Goal: Information Seeking & Learning: Learn about a topic

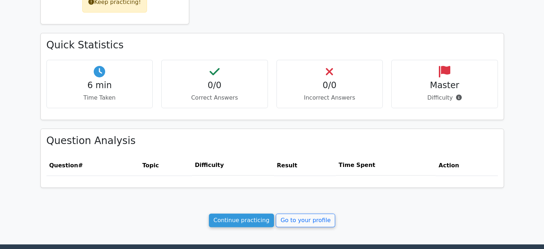
scroll to position [191, 0]
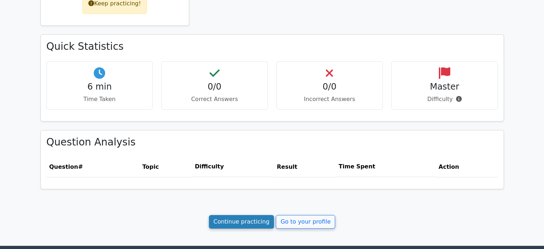
click at [240, 220] on link "Continue practicing" at bounding box center [241, 222] width 65 height 14
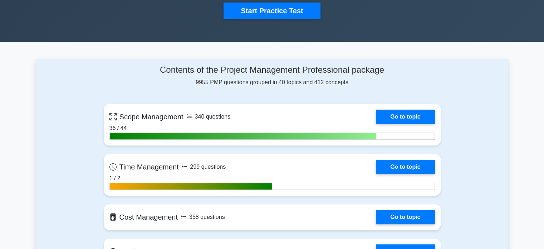
scroll to position [259, 0]
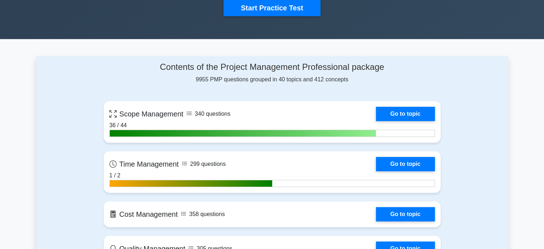
click at [409, 82] on div "Contents of the Project Management Professional package 9955 PMP questions grou…" at bounding box center [272, 73] width 337 height 22
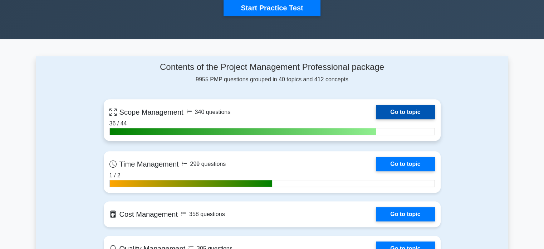
click at [399, 112] on link "Go to topic" at bounding box center [405, 112] width 59 height 14
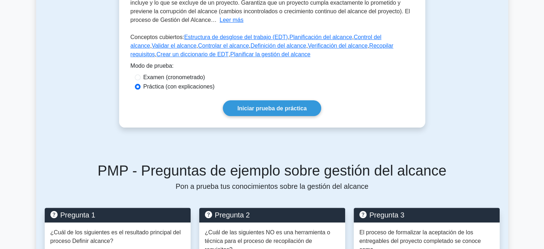
scroll to position [167, 0]
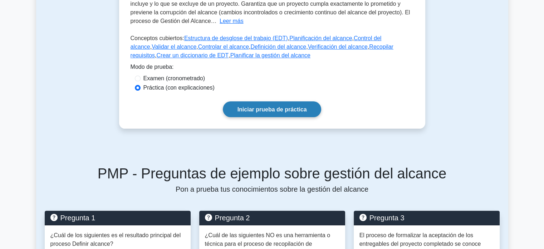
click at [280, 107] on font "Iniciar prueba de práctica" at bounding box center [272, 109] width 69 height 6
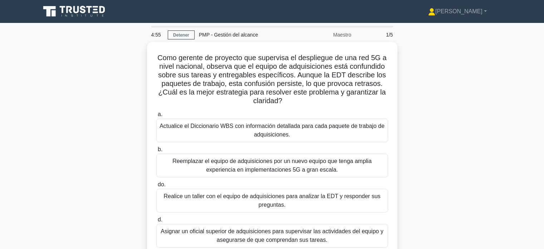
click at [409, 167] on div "Como gerente de proyecto que supervisa el despliegue de una red 5G a nivel naci…" at bounding box center [272, 159] width 472 height 235
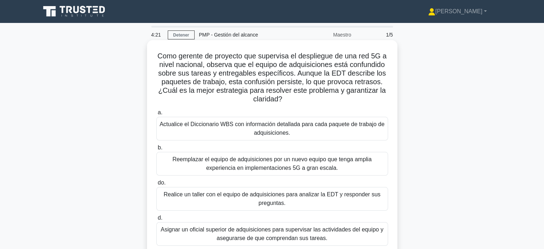
click at [395, 211] on div "Como gerente de proyecto que supervisa el despliegue de una red 5G a nivel naci…" at bounding box center [272, 153] width 250 height 227
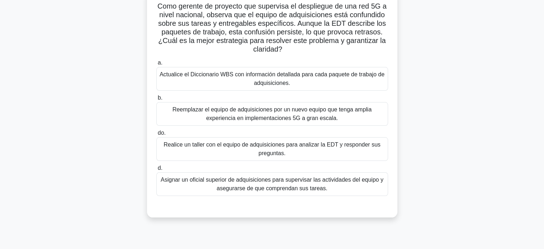
scroll to position [48, 0]
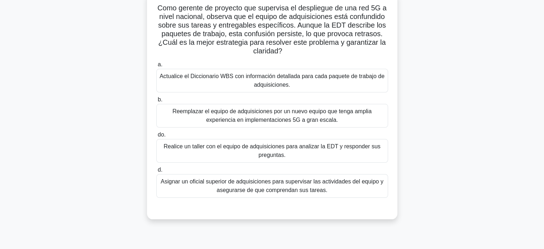
click at [247, 149] on font "Realice un taller con el equipo de adquisiciones para analizar la EDT y respond…" at bounding box center [271, 150] width 217 height 15
click at [156, 137] on input "do. Realice un taller con el equipo de adquisiciones para analizar la EDT y res…" at bounding box center [156, 134] width 0 height 5
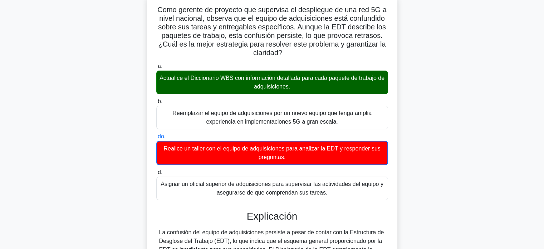
click at [434, 201] on div "Como gerente de proyecto que supervisa el despliegue de una red 5G a nivel naci…" at bounding box center [272, 206] width 472 height 424
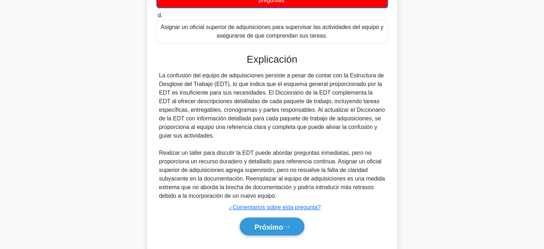
scroll to position [205, 0]
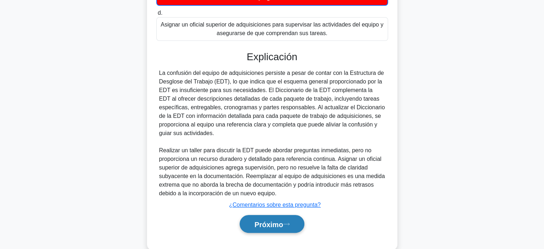
click at [267, 227] on font "Próximo" at bounding box center [268, 224] width 29 height 8
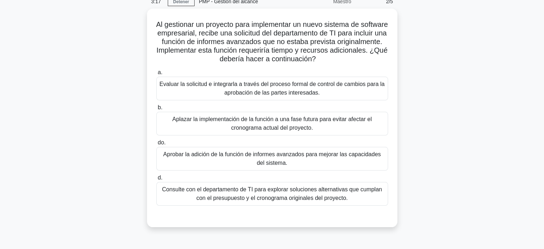
scroll to position [34, 0]
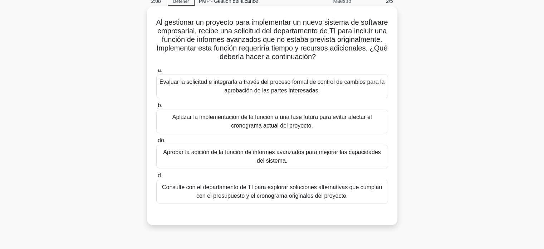
click at [296, 89] on font "Evaluar la solicitud e integrarla a través del proceso formal de control de cam…" at bounding box center [272, 86] width 225 height 15
click at [156, 73] on input "a. Evaluar la solicitud e integrarla a través del proceso formal de control de …" at bounding box center [156, 70] width 0 height 5
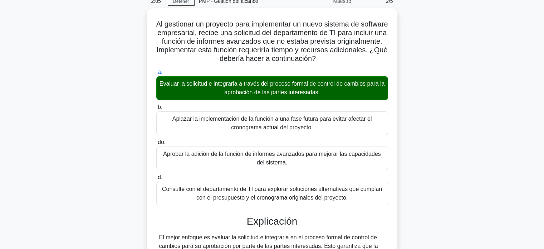
drag, startPoint x: 544, startPoint y: 142, endPoint x: 549, endPoint y: 203, distance: 61.0
click at [544, 203] on html "Renata Perfil Ajustes" at bounding box center [272, 161] width 544 height 390
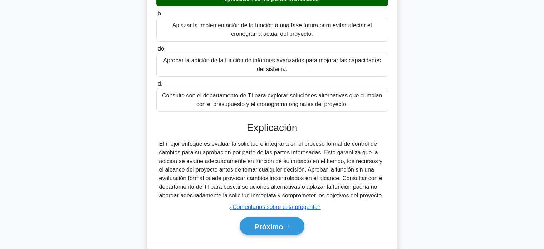
scroll to position [141, 0]
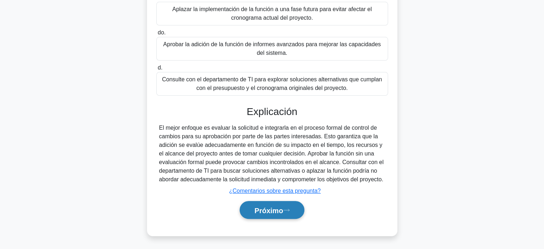
click at [286, 210] on icon at bounding box center [286, 210] width 6 height 4
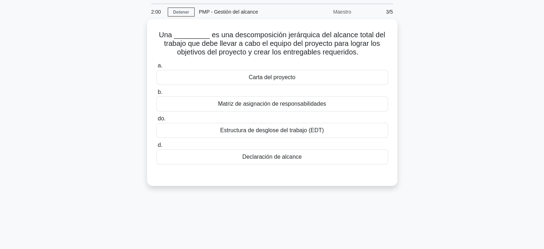
scroll to position [19, 0]
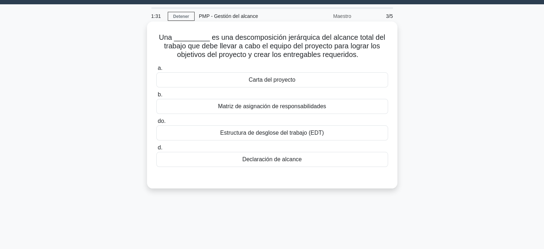
click at [249, 132] on font "Estructura de desglose del trabajo (EDT)" at bounding box center [272, 132] width 104 height 6
click at [156, 123] on input "do. Estructura de desglose del trabajo (EDT)" at bounding box center [156, 121] width 0 height 5
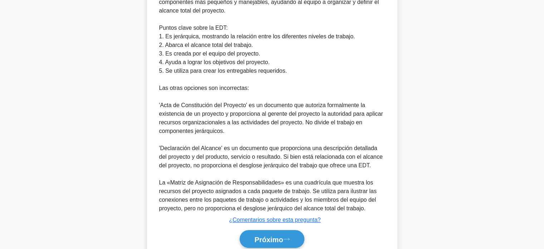
scroll to position [279, 0]
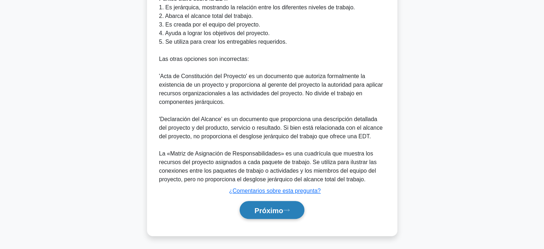
click at [261, 213] on font "Próximo" at bounding box center [268, 210] width 29 height 8
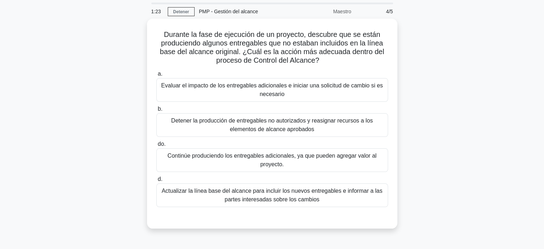
scroll to position [23, 0]
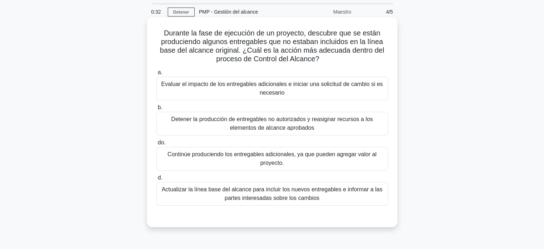
click at [283, 126] on font "Detener la producción de entregables no autorizados y reasignar recursos a los …" at bounding box center [272, 123] width 202 height 15
click at [156, 110] on input "b. Detener la producción de entregables no autorizados y reasignar recursos a l…" at bounding box center [156, 107] width 0 height 5
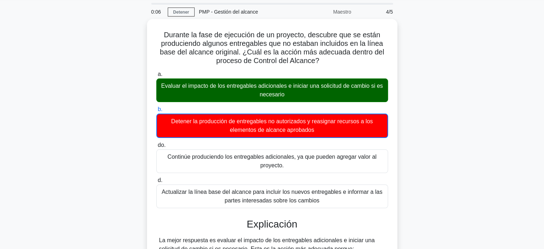
drag, startPoint x: 545, startPoint y: 84, endPoint x: 538, endPoint y: 199, distance: 114.7
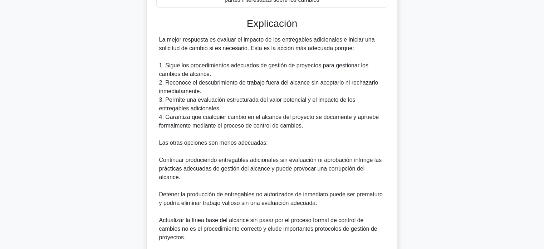
scroll to position [221, 0]
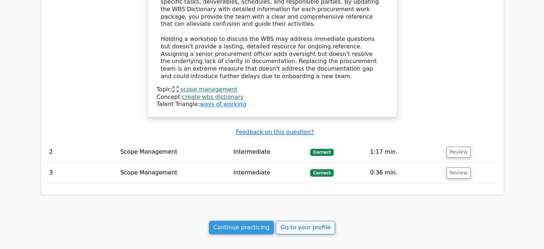
scroll to position [637, 0]
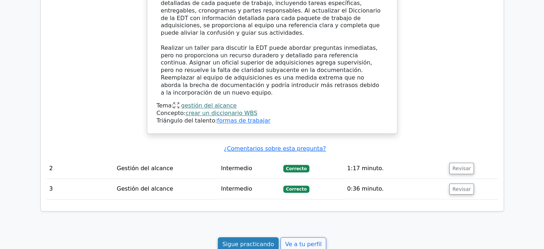
click at [240, 237] on link "Sigue practicando" at bounding box center [248, 244] width 61 height 14
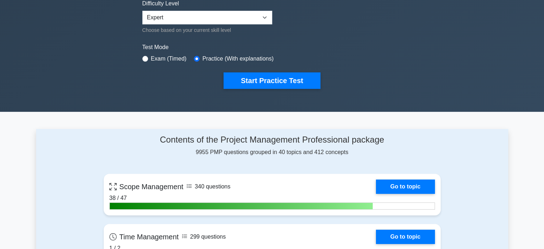
scroll to position [195, 0]
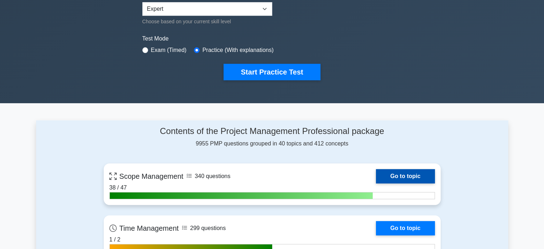
click at [397, 172] on link "Go to topic" at bounding box center [405, 176] width 59 height 14
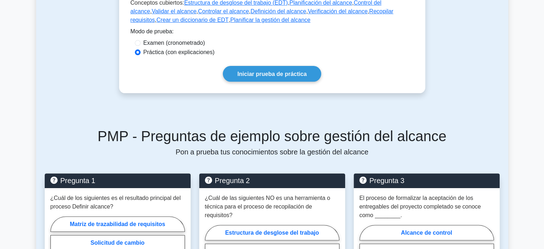
scroll to position [204, 0]
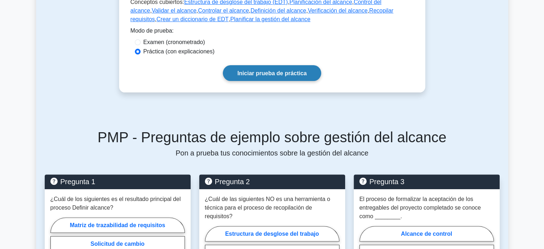
click at [308, 75] on link "Iniciar prueba de práctica" at bounding box center [272, 72] width 99 height 15
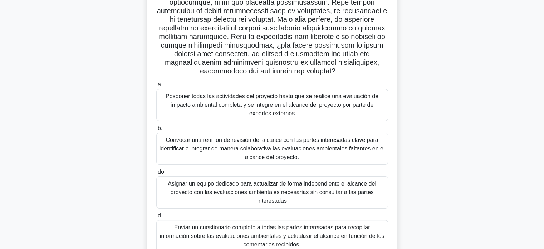
scroll to position [123, 0]
click at [262, 143] on font "Convocar una reunión de revisión del alcance con las partes interesadas clave p…" at bounding box center [272, 147] width 225 height 23
click at [156, 130] on input "b. Convocar una reunión de revisión del alcance con las partes interesadas clav…" at bounding box center [156, 127] width 0 height 5
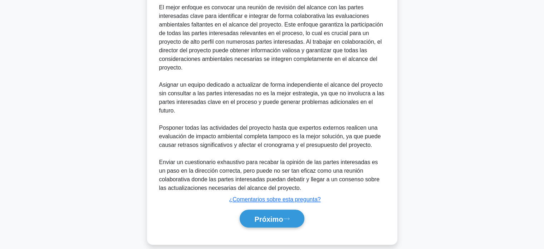
scroll to position [407, 0]
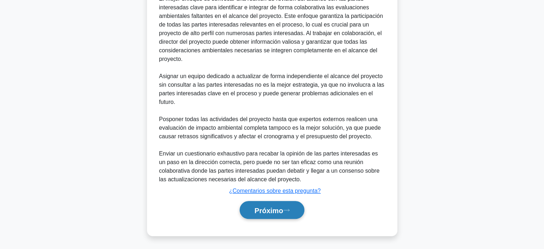
click at [282, 206] on font "Próximo" at bounding box center [268, 210] width 29 height 8
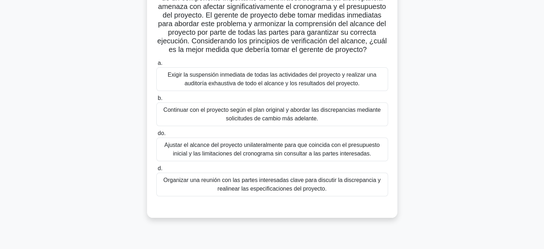
scroll to position [95, 0]
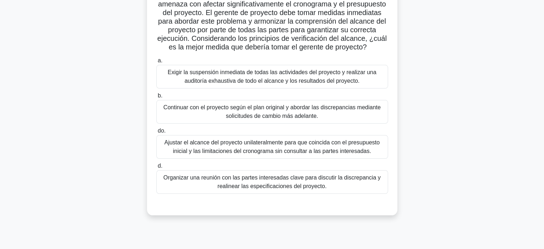
click at [325, 181] on font "Organizar una reunión con las partes interesadas clave para discutir la discrep…" at bounding box center [271, 181] width 217 height 15
click at [156, 168] on input "d. Organizar una reunión con las partes interesadas clave para discutir la disc…" at bounding box center [156, 165] width 0 height 5
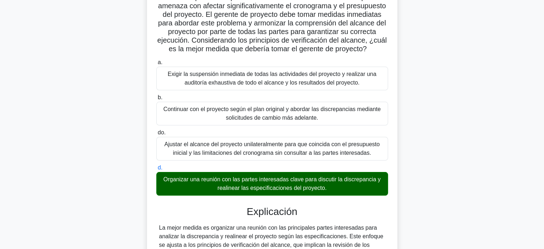
scroll to position [296, 0]
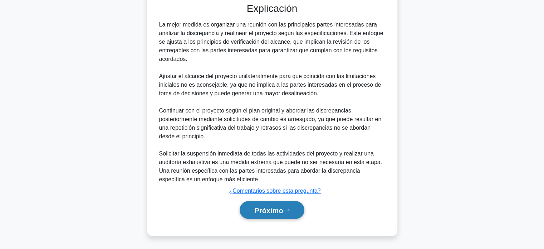
click at [265, 209] on font "Próximo" at bounding box center [268, 210] width 29 height 8
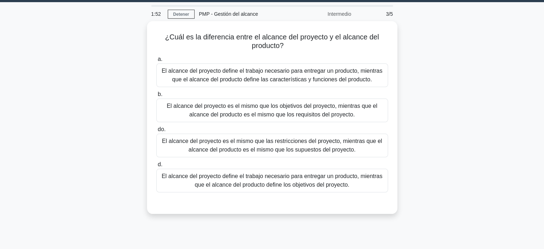
scroll to position [22, 0]
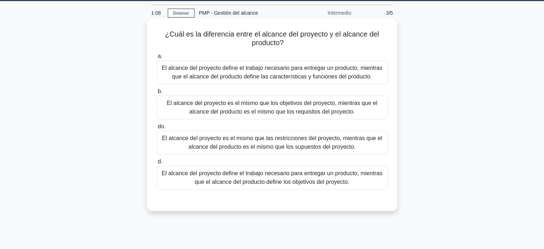
click at [328, 75] on font "El alcance del proyecto define el trabajo necesario para entregar un producto, …" at bounding box center [272, 72] width 221 height 15
click at [156, 59] on input "a. El alcance del proyecto define el trabajo necesario para entregar un product…" at bounding box center [156, 56] width 0 height 5
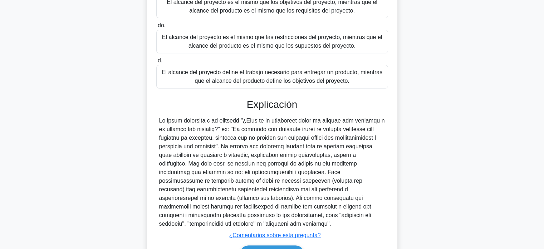
scroll to position [167, 0]
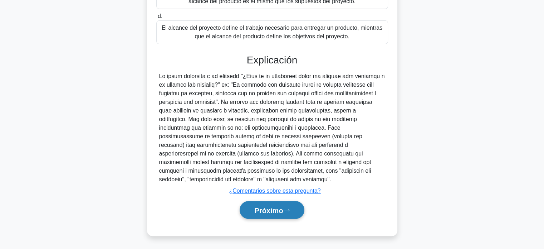
click at [255, 211] on font "Próximo" at bounding box center [268, 210] width 29 height 8
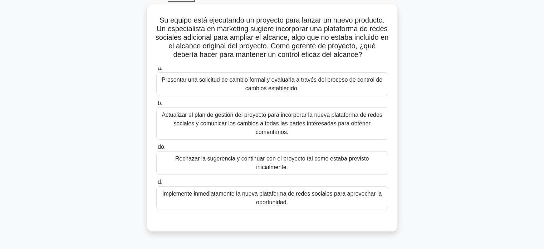
scroll to position [42, 0]
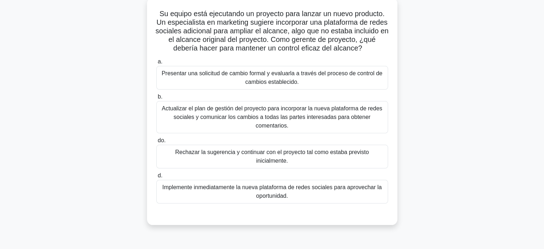
click at [321, 79] on font "Presentar una solicitud de cambio formal y evaluarla a través del proceso de co…" at bounding box center [272, 77] width 225 height 17
click at [156, 64] on input "a. Presentar una solicitud de cambio formal y evaluarla a través del proceso de…" at bounding box center [156, 61] width 0 height 5
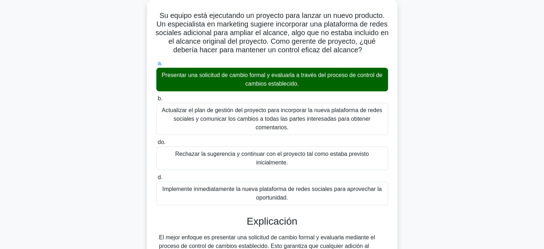
scroll to position [150, 0]
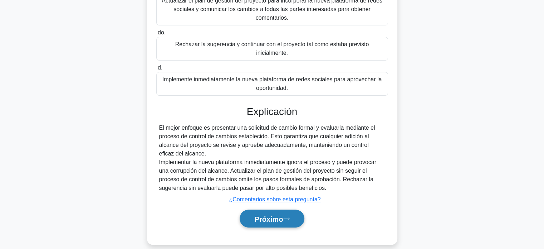
click at [269, 215] on font "Próximo" at bounding box center [268, 219] width 29 height 8
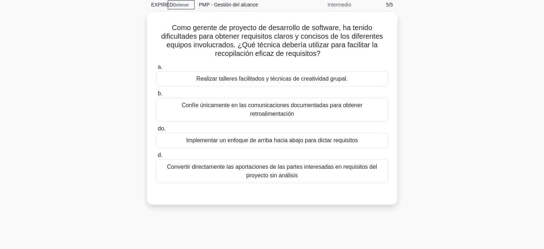
scroll to position [33, 0]
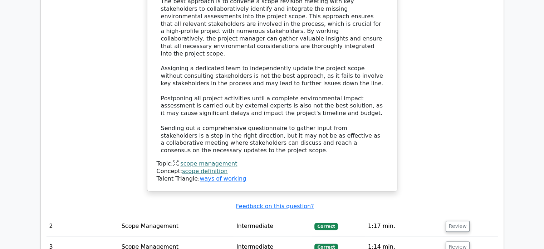
scroll to position [873, 0]
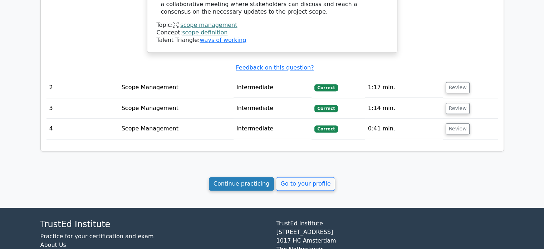
click at [253, 177] on link "Continue practicing" at bounding box center [241, 184] width 65 height 14
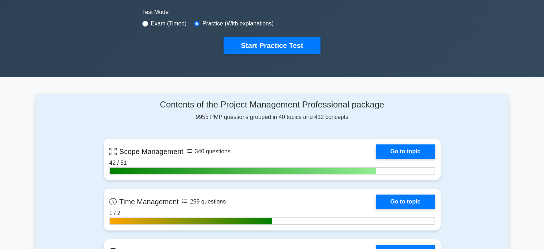
scroll to position [230, 0]
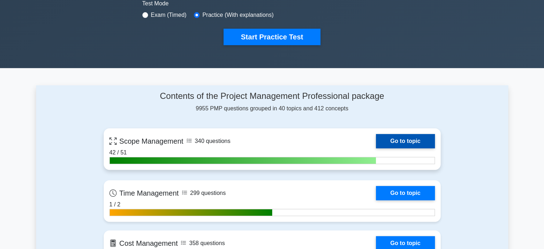
click at [400, 140] on link "Go to topic" at bounding box center [405, 141] width 59 height 14
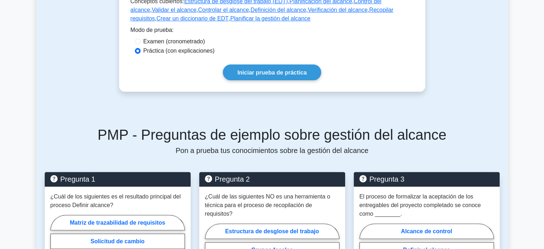
scroll to position [205, 0]
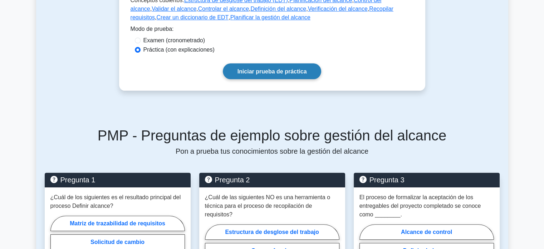
click at [293, 70] on font "Iniciar prueba de práctica" at bounding box center [272, 71] width 69 height 6
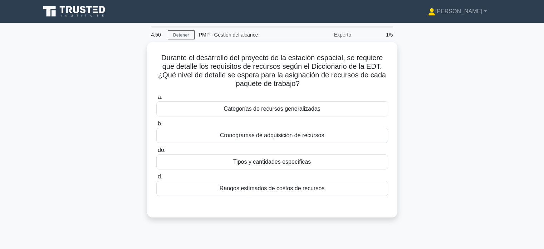
click at [436, 116] on div "Durante el desarrollo del proyecto de la estación espacial, se requiere que det…" at bounding box center [272, 134] width 472 height 184
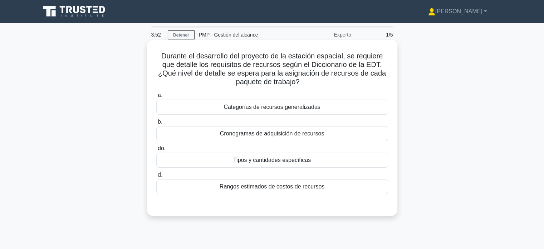
click at [326, 168] on div "a. Categorías de recursos generalizadas b. Cronogramas de adquisición de recurs…" at bounding box center [272, 142] width 240 height 106
click at [319, 161] on div "Tipos y cantidades específicas" at bounding box center [272, 159] width 232 height 15
click at [156, 151] on input "do. Tipos y cantidades específicas" at bounding box center [156, 148] width 0 height 5
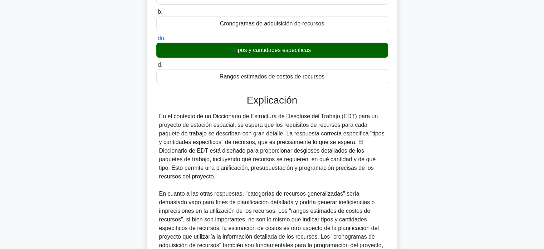
scroll to position [112, 0]
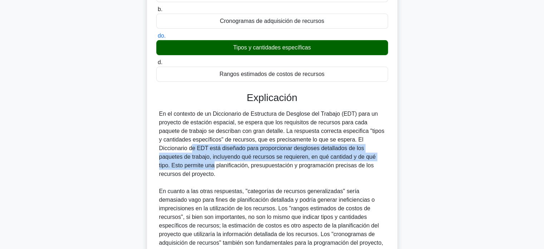
drag, startPoint x: 346, startPoint y: 140, endPoint x: 333, endPoint y: 156, distance: 20.6
click at [333, 156] on font "En el contexto de un Diccionario de Estructura de Desglose del Trabajo (EDT) pa…" at bounding box center [271, 144] width 225 height 66
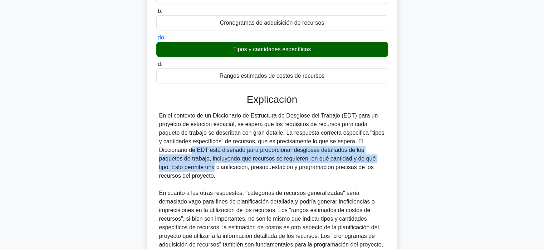
copy font "El Diccionario de EDT está diseñado para proporcionar desgloses detallados de l…"
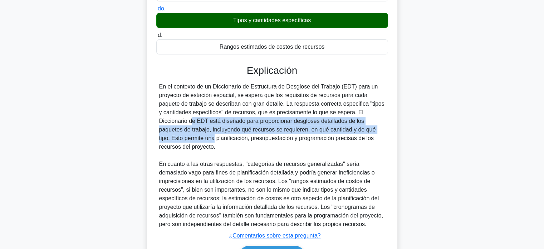
scroll to position [176, 0]
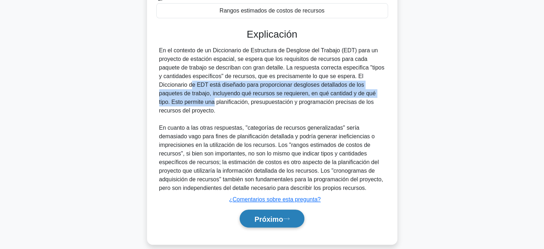
click at [266, 215] on font "Próximo" at bounding box center [268, 219] width 29 height 8
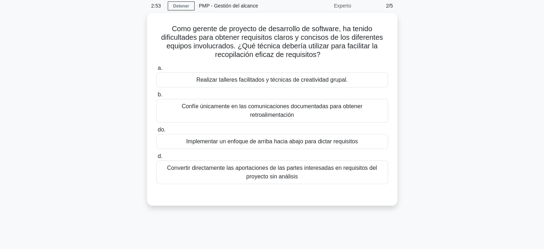
scroll to position [33, 0]
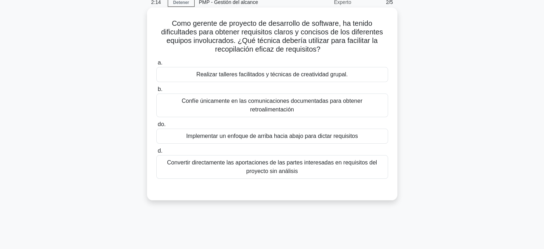
click at [293, 79] on font "Realizar talleres facilitados y técnicas de creatividad grupal." at bounding box center [271, 74] width 151 height 9
click at [156, 65] on input "a. Realizar talleres facilitados y técnicas de creatividad grupal." at bounding box center [156, 62] width 0 height 5
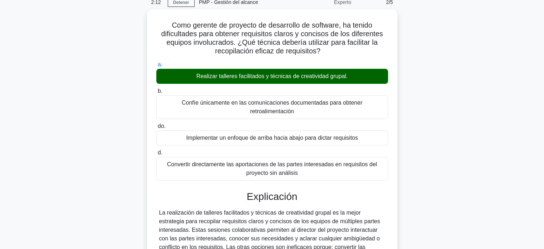
scroll to position [141, 0]
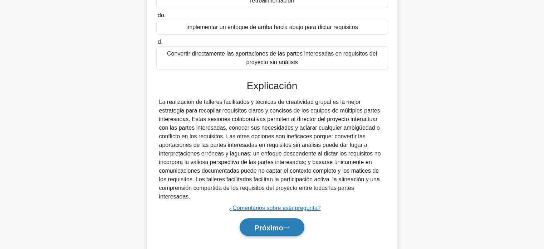
click at [290, 218] on button "Próximo" at bounding box center [272, 227] width 64 height 18
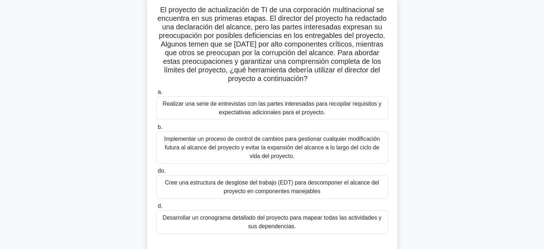
scroll to position [45, 0]
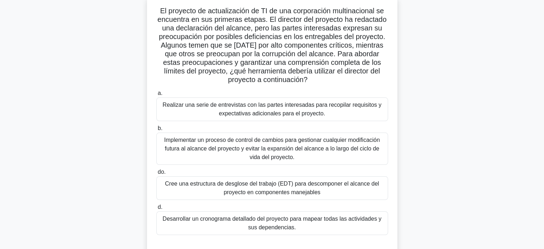
click at [286, 108] on font "Realizar una serie de entrevistas con las partes interesadas para recopilar req…" at bounding box center [272, 109] width 219 height 15
click at [156, 96] on input "a. Realizar una serie de entrevistas con las partes interesadas para recopilar …" at bounding box center [156, 93] width 0 height 5
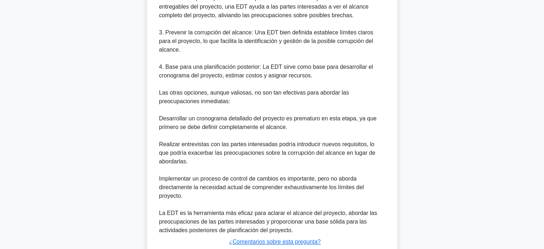
scroll to position [425, 0]
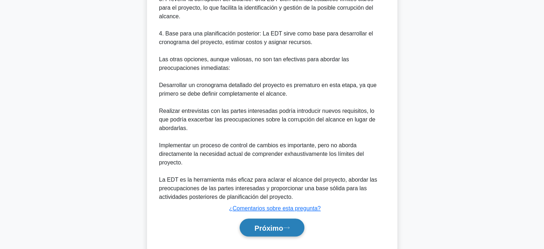
click at [260, 218] on button "Próximo" at bounding box center [272, 227] width 64 height 18
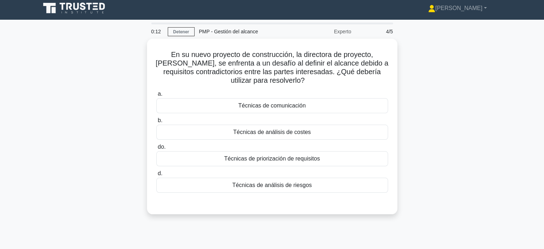
scroll to position [4, 0]
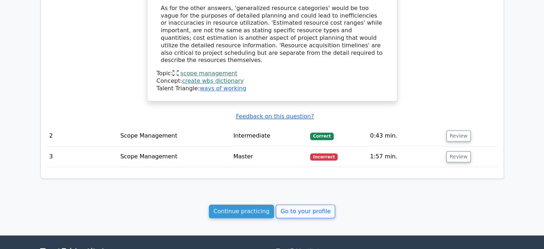
scroll to position [655, 0]
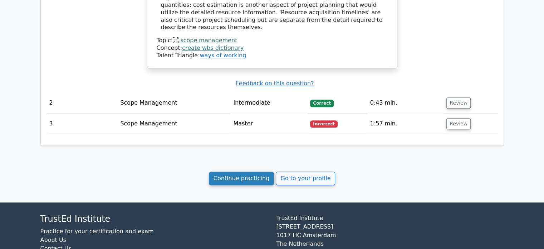
click at [244, 171] on link "Continue practicing" at bounding box center [241, 178] width 65 height 14
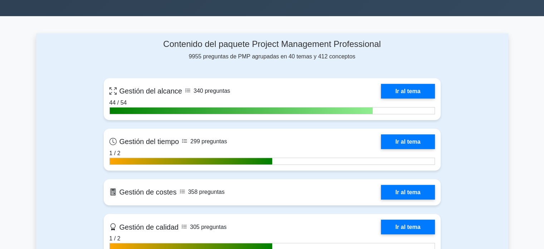
scroll to position [277, 0]
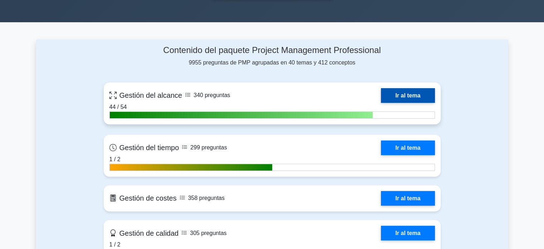
click at [405, 91] on link "Ir al tema" at bounding box center [408, 95] width 54 height 15
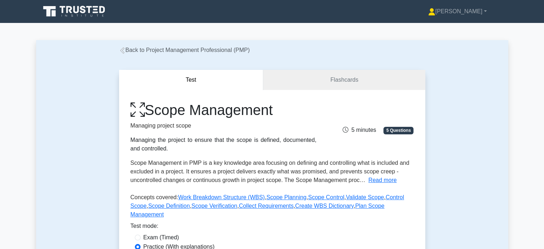
drag, startPoint x: 0, startPoint y: 0, endPoint x: 410, endPoint y: 184, distance: 449.4
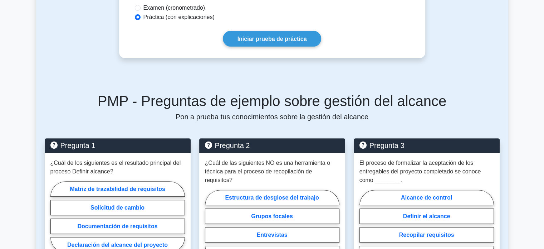
scroll to position [237, 0]
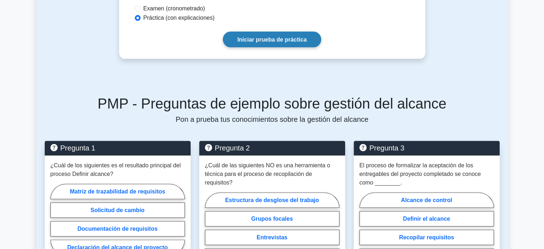
click at [278, 38] on font "Iniciar prueba de práctica" at bounding box center [272, 39] width 69 height 6
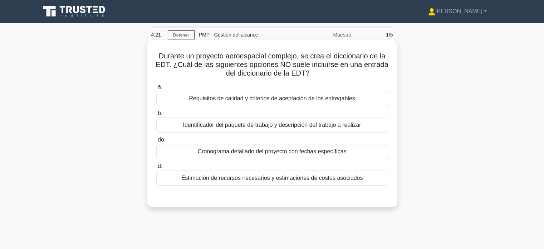
click at [304, 154] on font "Cronograma detallado del proyecto con fechas específicas" at bounding box center [271, 151] width 149 height 6
click at [156, 142] on input "do. Cronograma detallado del proyecto con fechas específicas" at bounding box center [156, 139] width 0 height 5
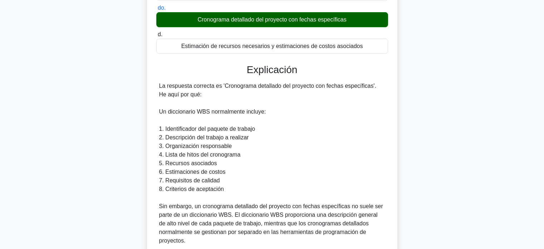
scroll to position [133, 0]
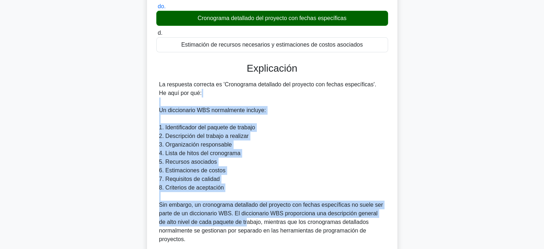
drag, startPoint x: 160, startPoint y: 106, endPoint x: 239, endPoint y: 226, distance: 144.1
click at [239, 226] on div "La respuesta correcta es 'Cronograma detallado del proyecto con fechas específi…" at bounding box center [272, 217] width 226 height 275
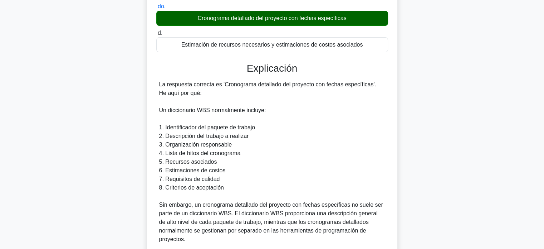
click at [202, 240] on div "La respuesta correcta es 'Cronograma detallado del proyecto con fechas específi…" at bounding box center [272, 217] width 226 height 275
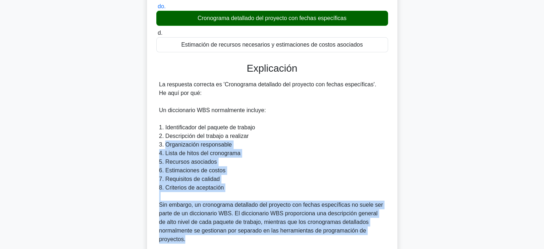
drag, startPoint x: 196, startPoint y: 239, endPoint x: 166, endPoint y: 131, distance: 111.3
click at [166, 131] on div "La respuesta correcta es 'Cronograma detallado del proyecto con fechas específi…" at bounding box center [272, 217] width 226 height 275
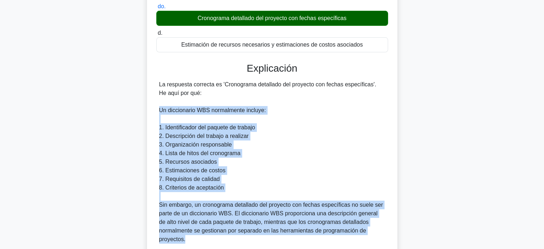
copy div "Un diccionario WBS normalmente incluye: 1. Identificador del paquete de trabajo…"
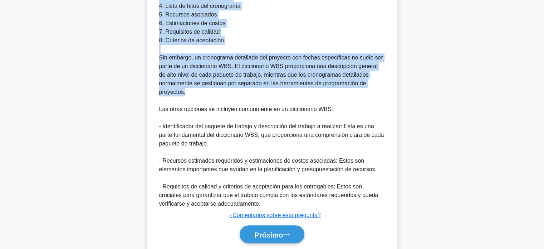
scroll to position [280, 0]
click at [269, 234] on font "Próximo" at bounding box center [268, 235] width 29 height 8
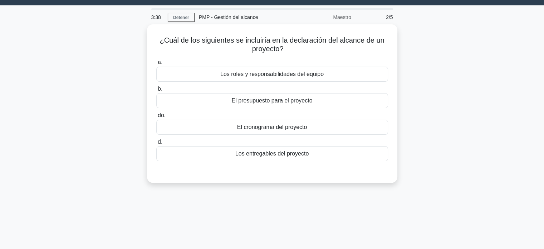
scroll to position [0, 0]
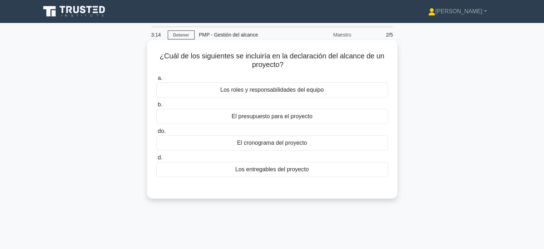
click at [314, 171] on div "Los entregables del proyecto" at bounding box center [272, 169] width 232 height 15
click at [156, 160] on input "d. Los entregables del proyecto" at bounding box center [156, 157] width 0 height 5
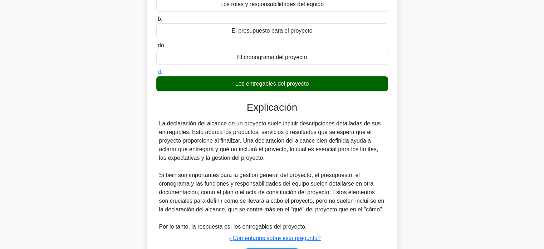
scroll to position [138, 0]
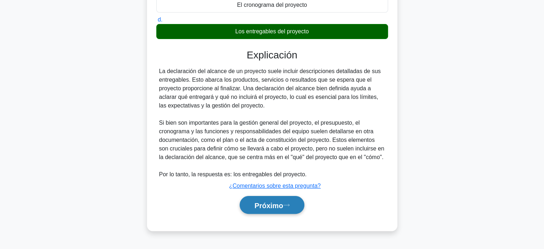
click at [278, 203] on font "Próximo" at bounding box center [268, 205] width 29 height 8
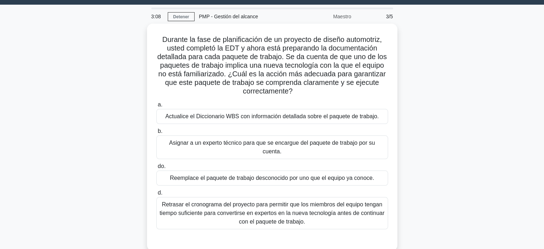
scroll to position [0, 0]
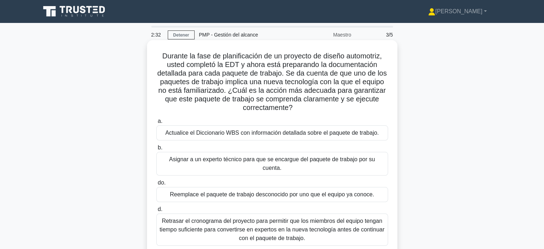
click at [263, 133] on font "Actualice el Diccionario WBS con información detallada sobre el paquete de trab…" at bounding box center [272, 132] width 214 height 6
click at [156, 123] on input "a. Actualice el Diccionario WBS con información detallada sobre el paquete de t…" at bounding box center [156, 121] width 0 height 5
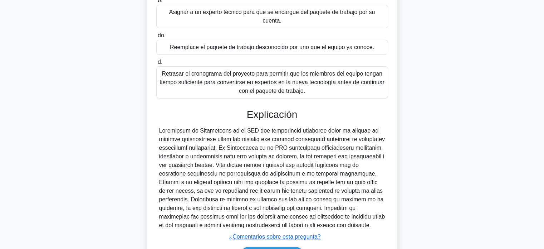
scroll to position [184, 0]
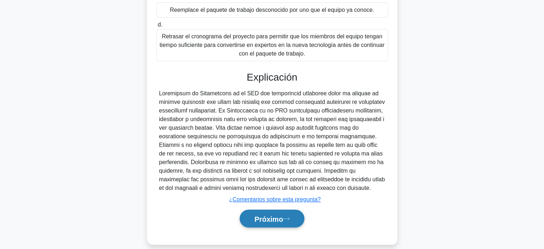
click at [286, 216] on icon at bounding box center [286, 218] width 6 height 4
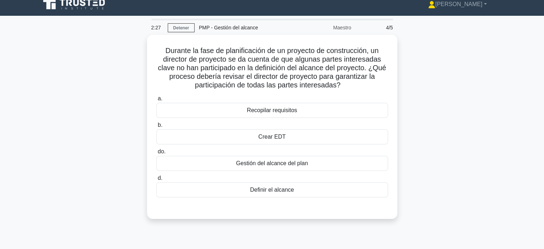
scroll to position [0, 0]
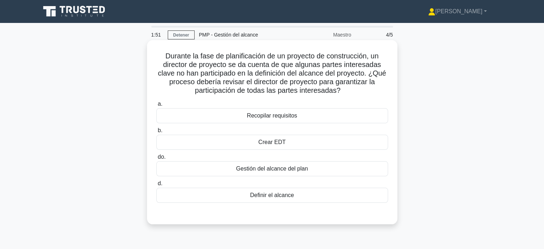
click at [277, 196] on font "Definir el alcance" at bounding box center [272, 195] width 44 height 6
click at [156, 186] on input "d. Definir el alcance" at bounding box center [156, 183] width 0 height 5
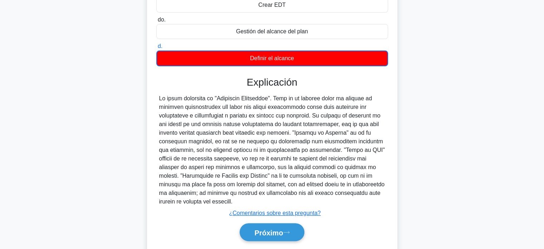
scroll to position [159, 0]
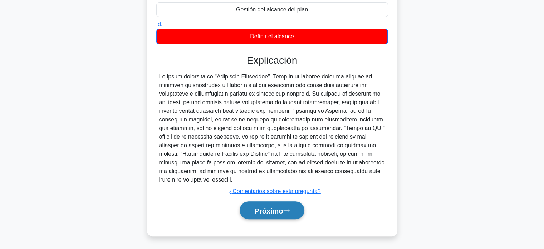
click at [273, 216] on button "Próximo" at bounding box center [272, 210] width 64 height 18
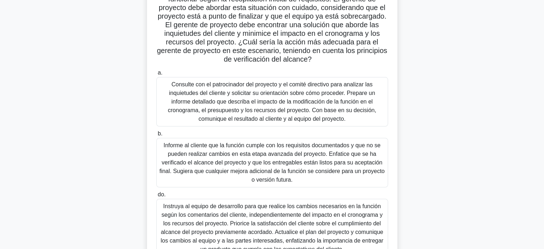
scroll to position [110, 0]
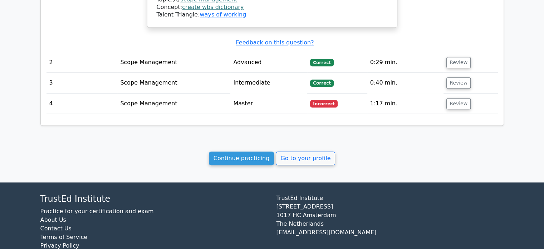
scroll to position [798, 0]
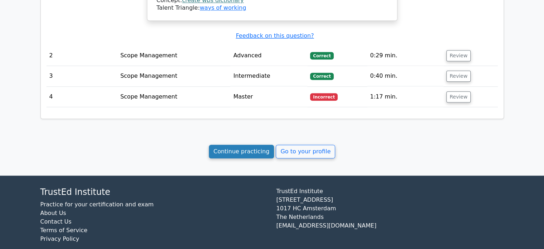
click at [245, 145] on link "Continue practicing" at bounding box center [241, 152] width 65 height 14
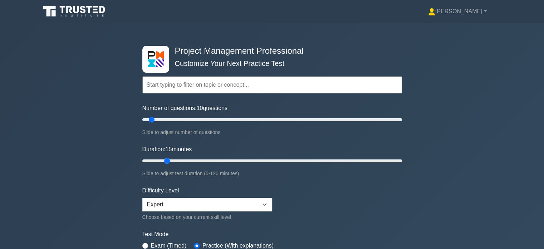
drag, startPoint x: 156, startPoint y: 158, endPoint x: 169, endPoint y: 160, distance: 13.3
type input "15"
click at [169, 160] on input "Duration: 15 minutes" at bounding box center [272, 160] width 260 height 9
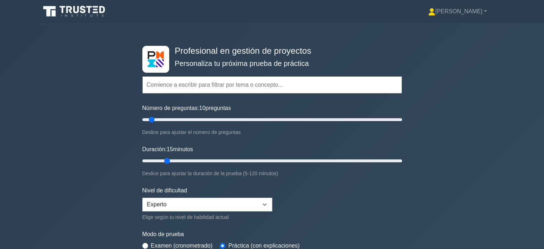
click at [344, 197] on form "Temas Gestión del alcance Gestión del tiempo Gestión de costes Gestión de calid…" at bounding box center [272, 165] width 260 height 222
drag, startPoint x: 544, startPoint y: 21, endPoint x: 544, endPoint y: 36, distance: 15.4
click at [516, 109] on div "Profesional en gestión de proyectos Personaliza tu próxima prueba de práctica T…" at bounding box center [272, 161] width 544 height 276
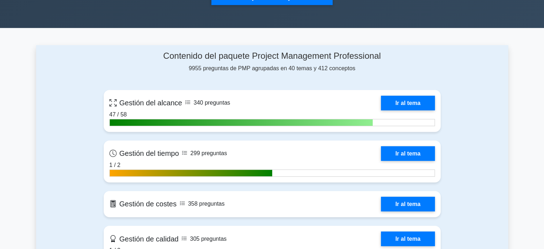
scroll to position [265, 0]
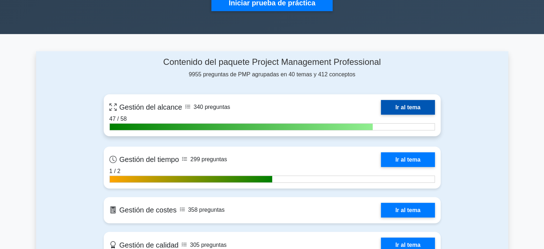
click at [410, 102] on link "Ir al tema" at bounding box center [408, 107] width 54 height 15
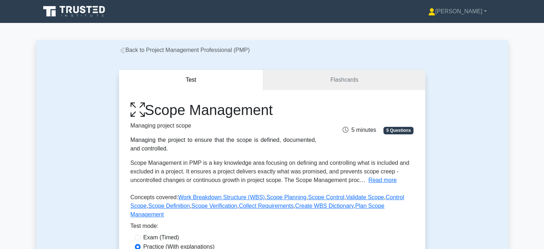
click at [347, 131] on icon at bounding box center [346, 130] width 6 height 6
click at [355, 129] on span "5 minutes" at bounding box center [359, 130] width 33 height 6
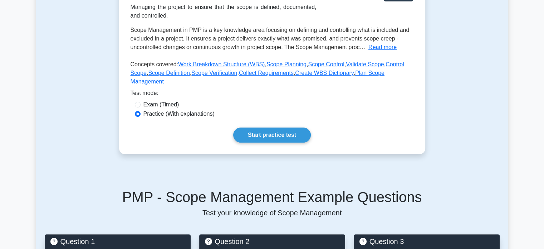
scroll to position [130, 0]
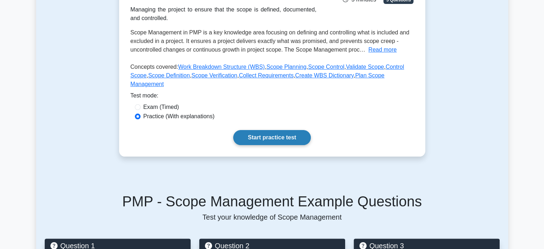
click at [283, 133] on link "Start practice test" at bounding box center [272, 137] width 78 height 15
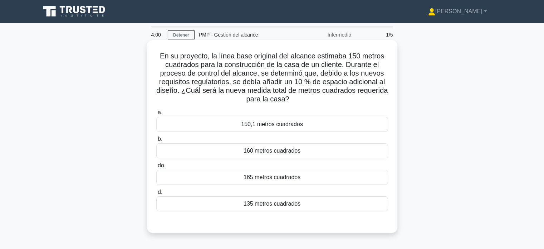
click at [267, 179] on font "165 metros cuadrados" at bounding box center [272, 177] width 57 height 6
click at [156, 168] on input "do. 165 metros cuadrados" at bounding box center [156, 165] width 0 height 5
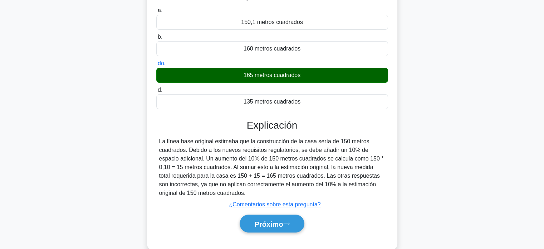
scroll to position [117, 0]
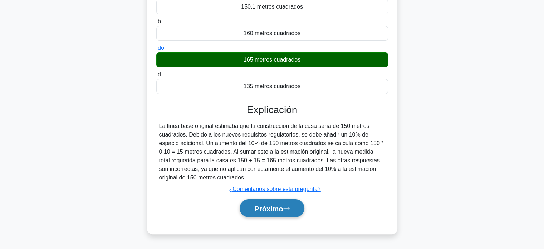
click at [281, 209] on font "Próximo" at bounding box center [268, 208] width 29 height 8
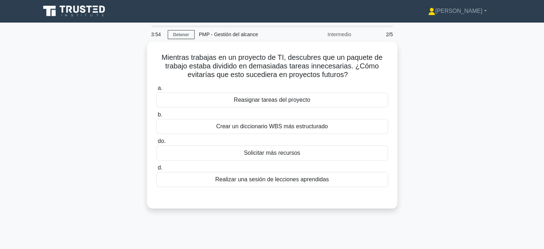
scroll to position [0, 0]
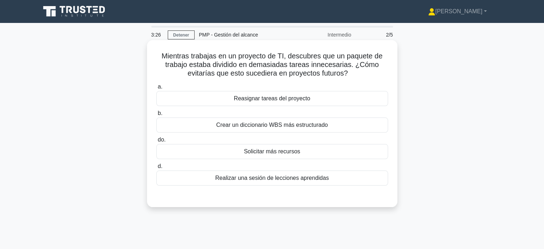
click at [317, 176] on font "Realizar una sesión de lecciones aprendidas" at bounding box center [272, 178] width 114 height 6
click at [156, 168] on input "d. Realizar una sesión de lecciones aprendidas" at bounding box center [156, 166] width 0 height 5
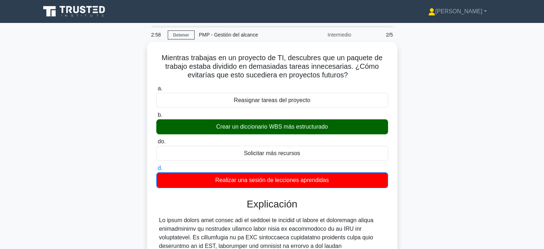
click at [424, 218] on div "Mientras trabajas en un proyecto de TI, descubres que un paquete de trabajo est…" at bounding box center [272, 228] width 472 height 372
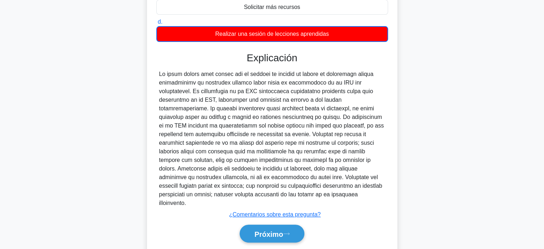
scroll to position [159, 0]
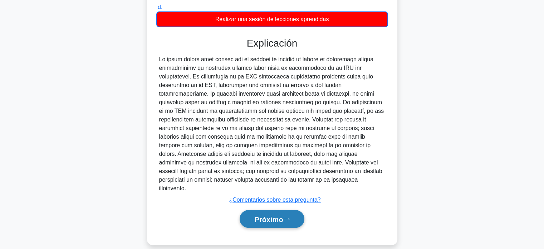
click at [282, 215] on font "Próximo" at bounding box center [268, 219] width 29 height 8
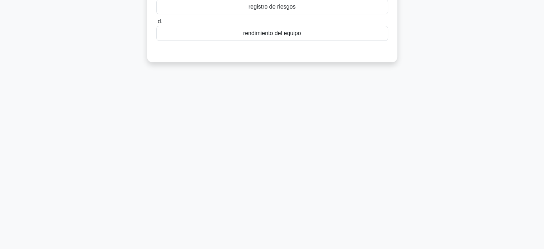
scroll to position [0, 0]
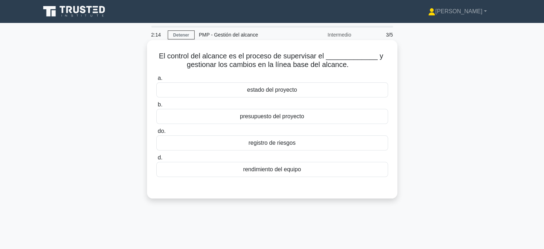
click at [303, 90] on div "estado del proyecto" at bounding box center [272, 89] width 232 height 15
click at [156, 80] on input "a. estado del proyecto" at bounding box center [156, 78] width 0 height 5
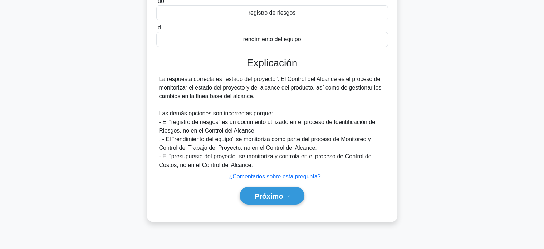
scroll to position [131, 0]
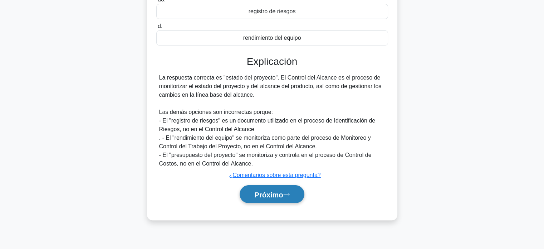
click at [279, 193] on font "Próximo" at bounding box center [268, 194] width 29 height 8
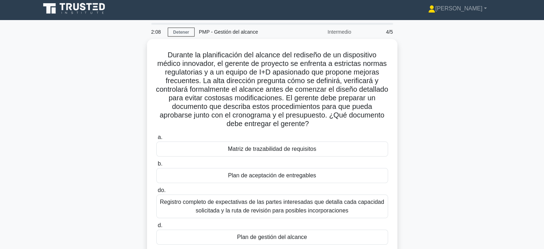
scroll to position [0, 0]
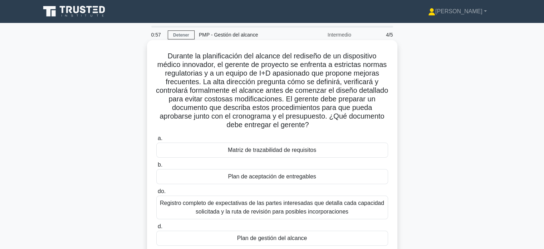
click at [289, 237] on font "Plan de gestión del alcance" at bounding box center [272, 238] width 70 height 6
click at [156, 229] on input "d. Plan de gestión del alcance" at bounding box center [156, 226] width 0 height 5
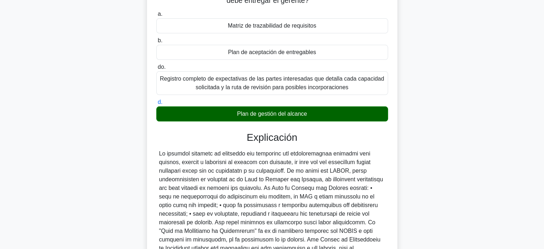
scroll to position [236, 0]
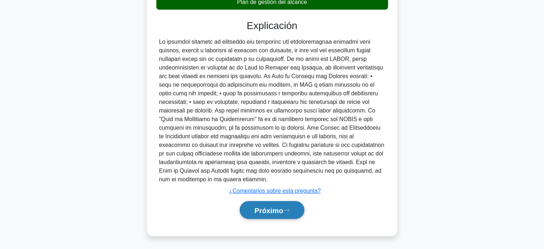
click at [290, 210] on icon at bounding box center [286, 210] width 6 height 4
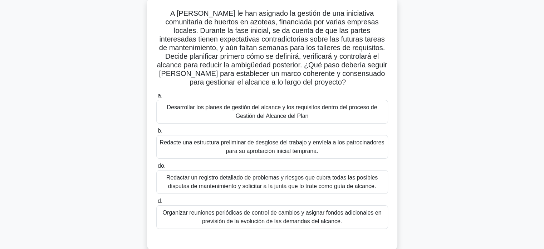
scroll to position [46, 0]
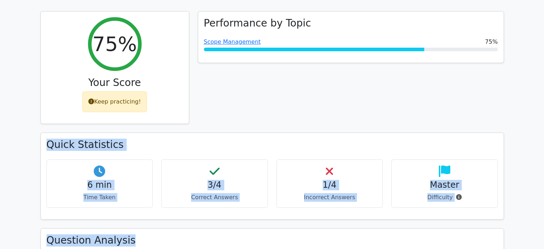
scroll to position [110, 0]
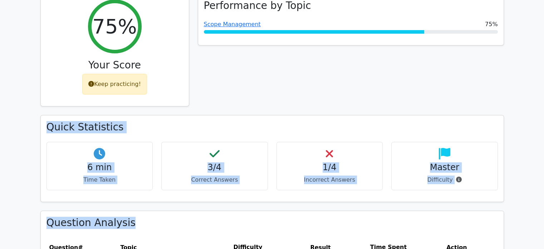
drag, startPoint x: 511, startPoint y: 72, endPoint x: 514, endPoint y: 244, distance: 171.4
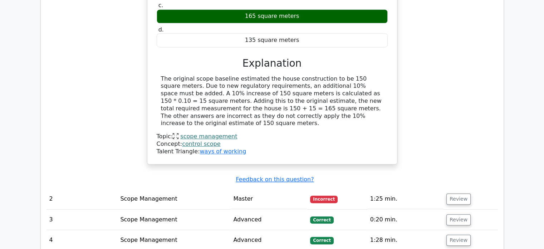
scroll to position [507, 0]
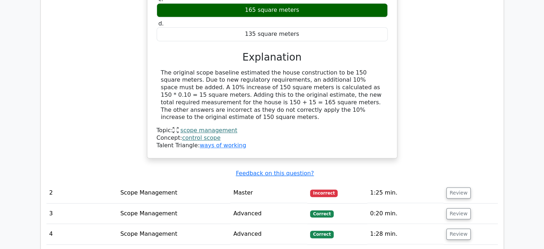
click at [459, 111] on div "In your project, the original scope baseline estimated 150 square meters for a …" at bounding box center [272, 23] width 451 height 287
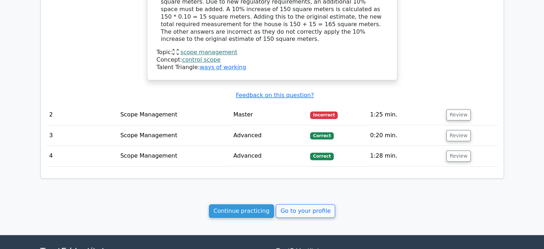
scroll to position [587, 0]
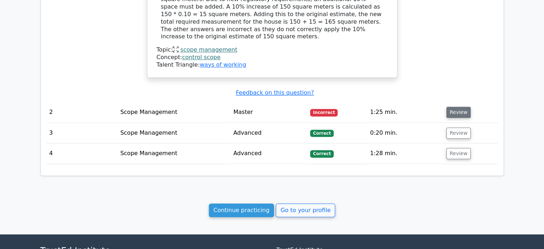
click at [455, 107] on button "Review" at bounding box center [458, 112] width 24 height 11
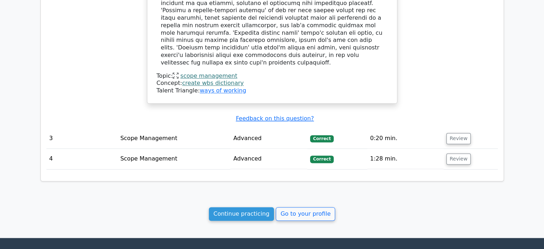
scroll to position [973, 0]
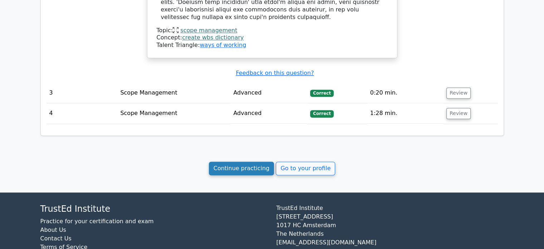
click at [249, 161] on link "Continue practicing" at bounding box center [241, 168] width 65 height 14
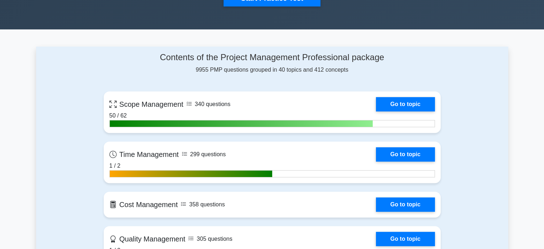
scroll to position [275, 0]
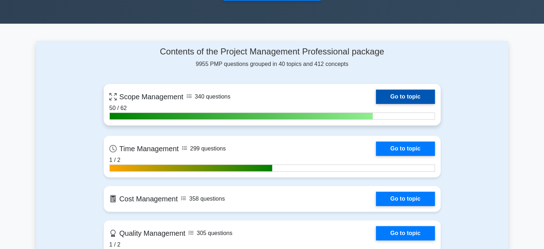
click at [411, 96] on link "Go to topic" at bounding box center [405, 96] width 59 height 14
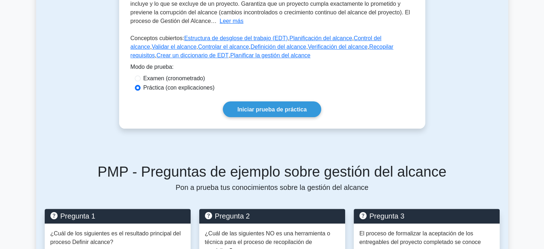
scroll to position [164, 0]
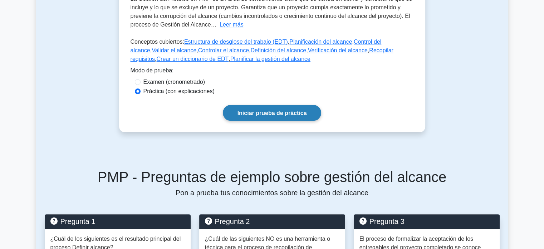
click at [293, 109] on font "Iniciar prueba de práctica" at bounding box center [272, 112] width 69 height 6
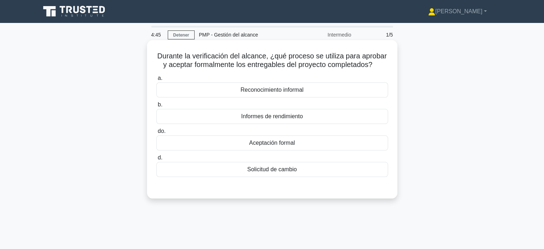
click at [297, 143] on div "Aceptación formal" at bounding box center [272, 142] width 232 height 15
click at [156, 133] on input "do. Aceptación formal" at bounding box center [156, 131] width 0 height 5
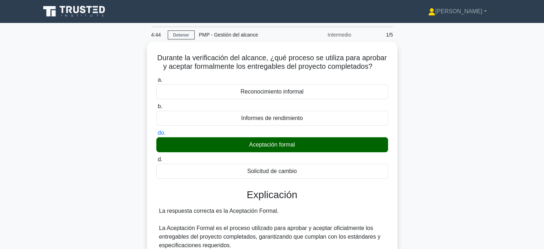
scroll to position [141, 0]
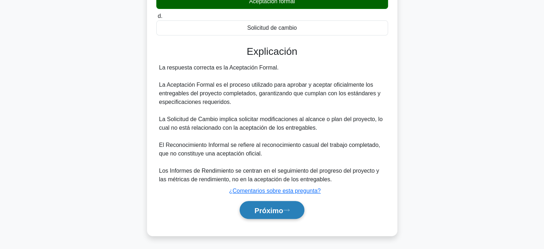
click at [259, 211] on font "Próximo" at bounding box center [268, 210] width 29 height 8
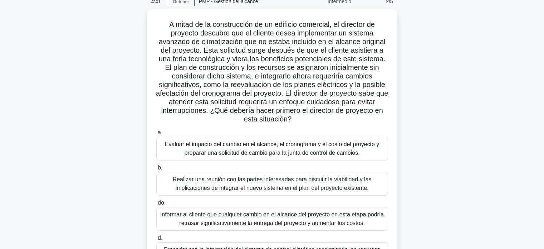
scroll to position [38, 0]
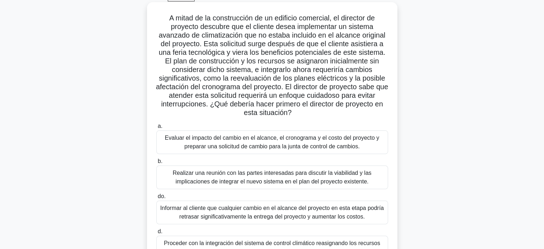
click at [272, 144] on font "Evaluar el impacto del cambio en el alcance, el cronograma y el costo del proye…" at bounding box center [272, 141] width 214 height 15
click at [156, 128] on input "a. Evaluar el impacto del cambio en el alcance, el cronograma y el costo del pr…" at bounding box center [156, 126] width 0 height 5
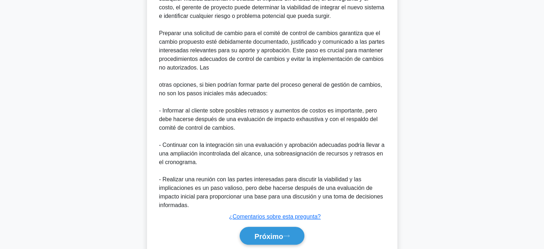
scroll to position [383, 0]
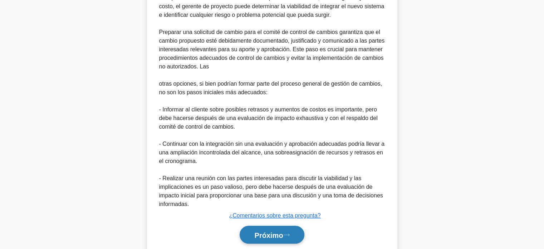
click at [283, 233] on font "Próximo" at bounding box center [268, 235] width 29 height 8
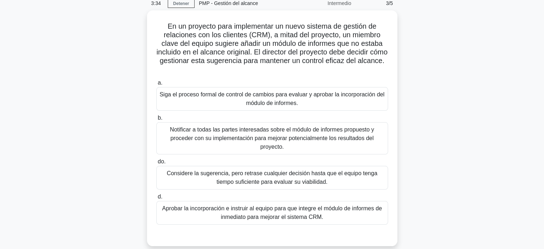
scroll to position [33, 0]
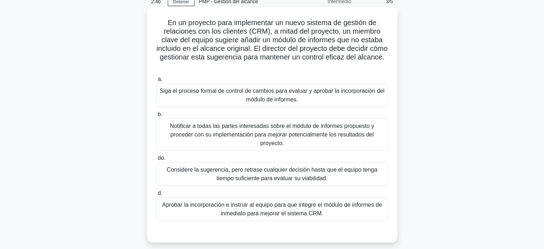
click at [228, 93] on font "Siga el proceso formal de control de cambios para evaluar y aprobar la incorpor…" at bounding box center [272, 95] width 225 height 15
click at [156, 82] on input "a. Siga el proceso formal de control de cambios para evaluar y aprobar la incor…" at bounding box center [156, 79] width 0 height 5
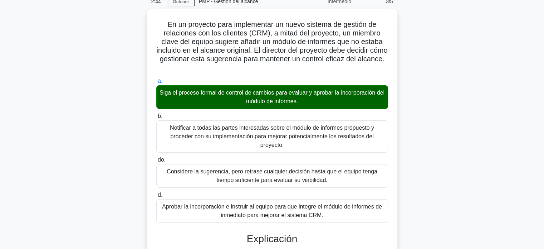
scroll to position [167, 0]
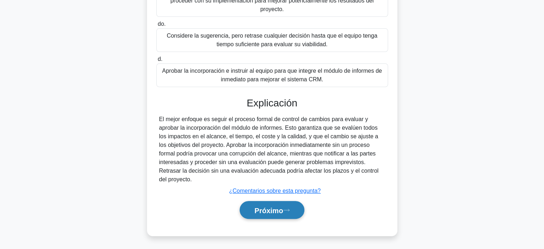
click at [280, 209] on font "Próximo" at bounding box center [268, 210] width 29 height 8
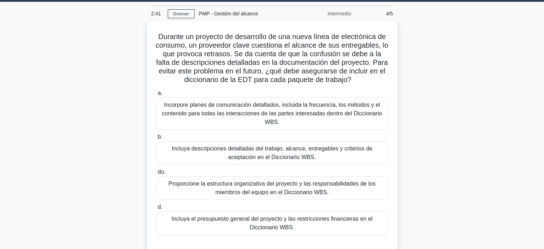
scroll to position [23, 0]
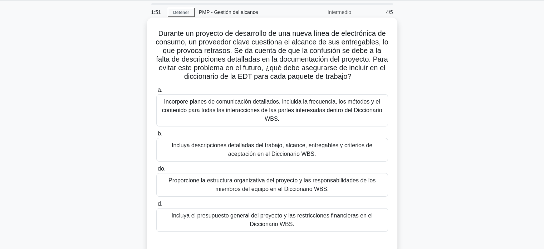
click at [319, 155] on font "Incluya descripciones detalladas del trabajo, alcance, entregables y criterios …" at bounding box center [272, 149] width 225 height 17
click at [156, 136] on input "b. Incluya descripciones detalladas del trabajo, alcance, entregables y criteri…" at bounding box center [156, 133] width 0 height 5
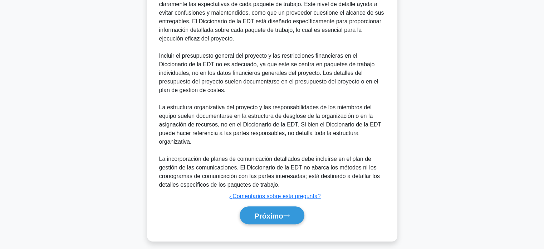
scroll to position [304, 0]
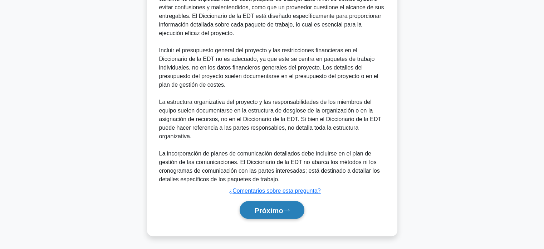
click at [272, 206] on font "Próximo" at bounding box center [268, 210] width 29 height 8
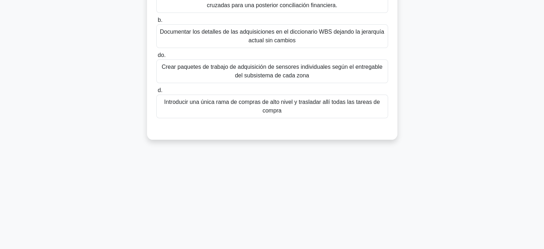
drag, startPoint x: 535, startPoint y: 111, endPoint x: 528, endPoint y: 62, distance: 49.6
click at [528, 62] on main "1:45 Detener PMP - Gestión del alcance Intermedio 5/5 Durante el desarrollo de …" at bounding box center [272, 66] width 544 height 363
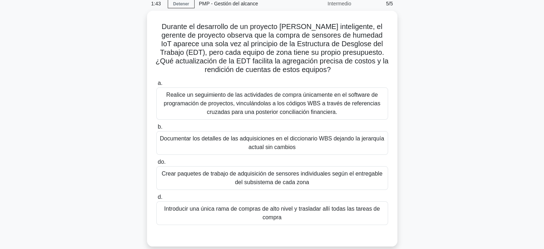
scroll to position [31, 0]
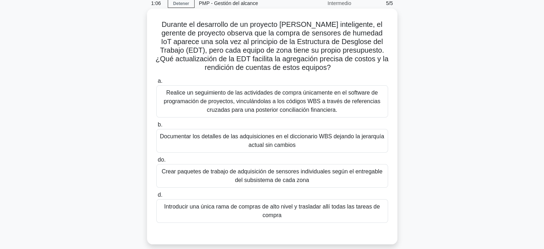
click at [336, 175] on font "Crear paquetes de trabajo de adquisición de sensores individuales según el entr…" at bounding box center [272, 175] width 225 height 17
click at [156, 162] on input "do. Crear paquetes de trabajo de adquisición de sensores individuales según el …" at bounding box center [156, 159] width 0 height 5
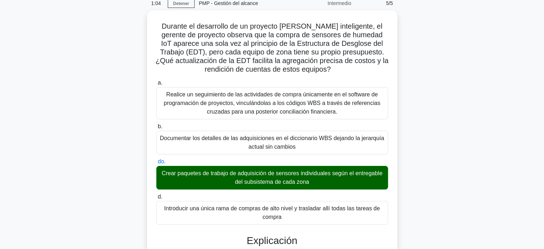
scroll to position [198, 0]
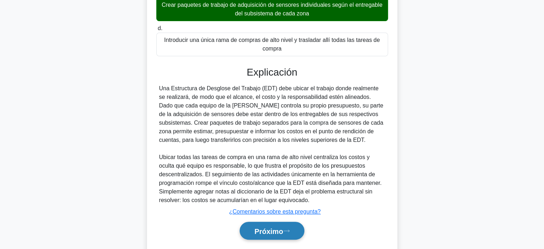
click at [254, 227] on font "Próximo" at bounding box center [268, 231] width 29 height 8
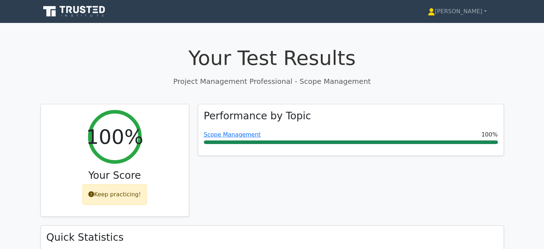
scroll to position [36, 0]
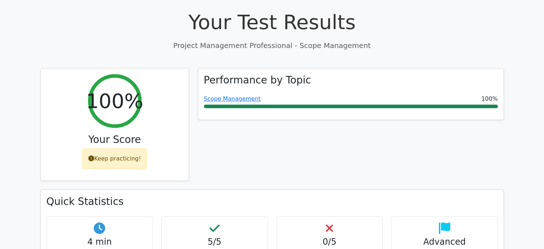
drag, startPoint x: 507, startPoint y: 70, endPoint x: 531, endPoint y: 127, distance: 62.2
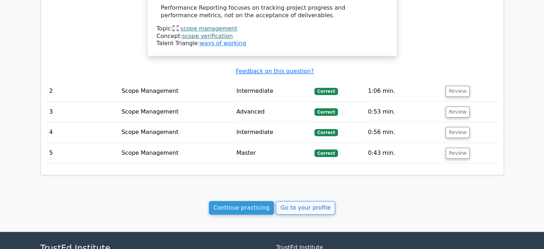
scroll to position [632, 0]
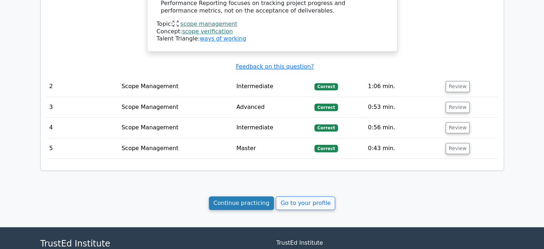
click at [240, 197] on link "Continue practicing" at bounding box center [241, 203] width 65 height 14
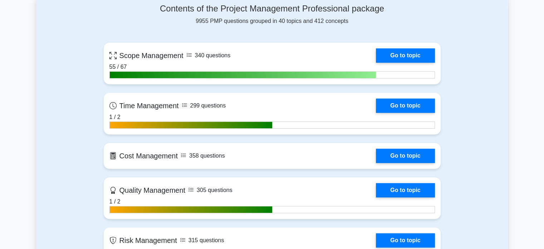
scroll to position [321, 0]
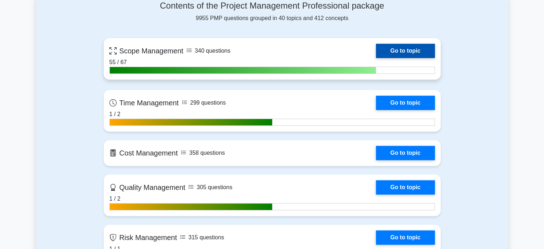
click at [398, 48] on link "Go to topic" at bounding box center [405, 51] width 59 height 14
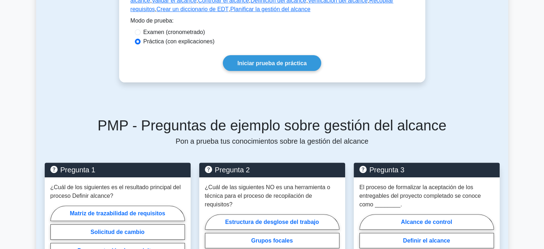
scroll to position [220, 0]
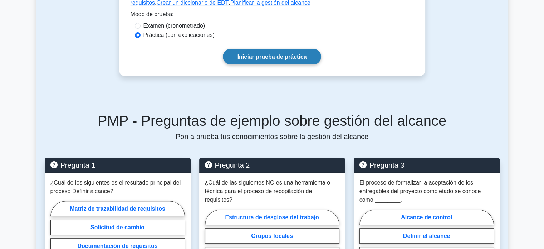
click at [263, 57] on font "Iniciar prueba de práctica" at bounding box center [272, 57] width 69 height 6
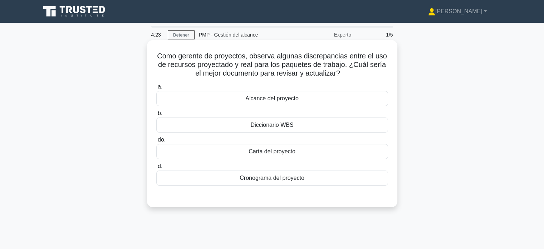
click at [323, 126] on div "Diccionario WBS" at bounding box center [272, 124] width 232 height 15
click at [156, 116] on input "b. Diccionario WBS" at bounding box center [156, 113] width 0 height 5
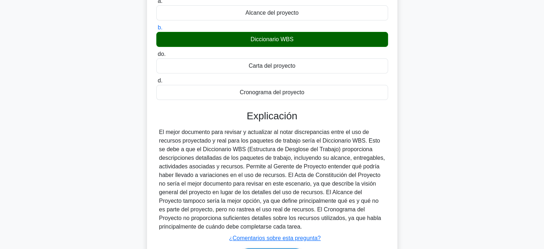
scroll to position [103, 0]
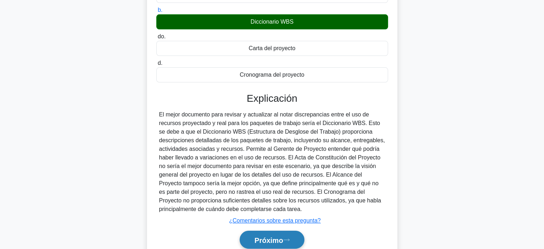
click at [282, 246] on button "Próximo" at bounding box center [272, 239] width 64 height 18
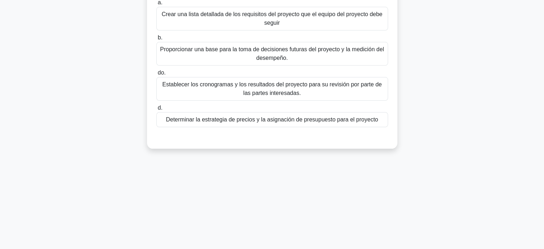
scroll to position [0, 0]
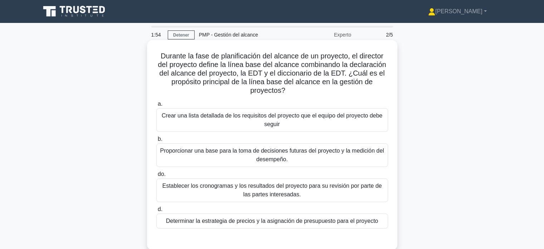
click at [258, 158] on font "Proporcionar una base para la toma de decisiones futuras del proyecto y la medi…" at bounding box center [272, 154] width 224 height 15
click at [156, 141] on input "b. Proporcionar una base para la toma de decisiones futuras del proyecto y la m…" at bounding box center [156, 139] width 0 height 5
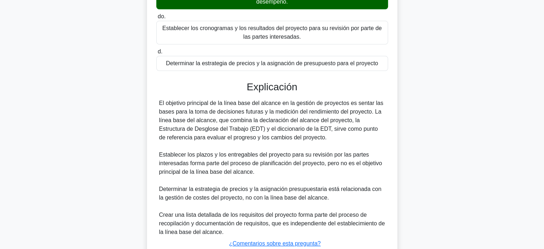
scroll to position [206, 0]
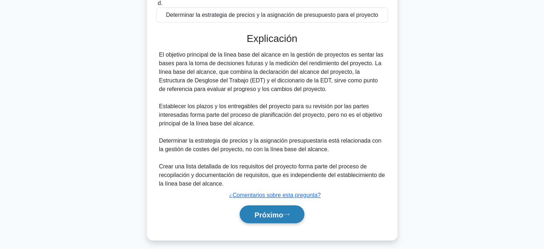
click at [293, 211] on button "Próximo" at bounding box center [272, 214] width 64 height 18
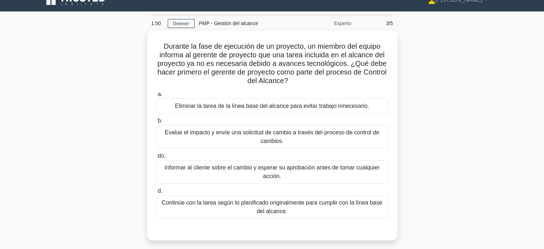
scroll to position [18, 0]
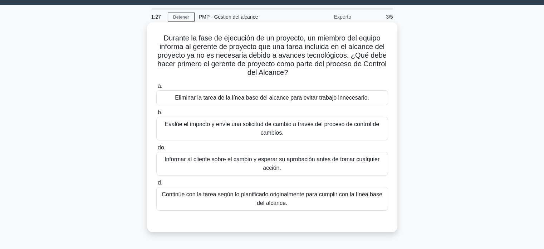
click at [207, 128] on font "Evalúe el impacto y envíe una solicitud de cambio a través del proceso de contr…" at bounding box center [272, 128] width 225 height 17
click at [156, 115] on input "b. Evalúe el impacto y envíe una solicitud de cambio a través del proceso de co…" at bounding box center [156, 112] width 0 height 5
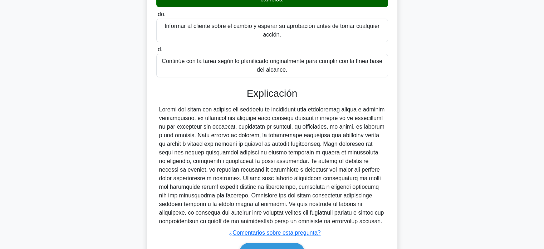
scroll to position [193, 0]
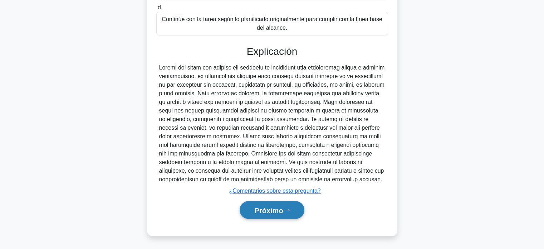
click at [264, 213] on font "Próximo" at bounding box center [268, 210] width 29 height 8
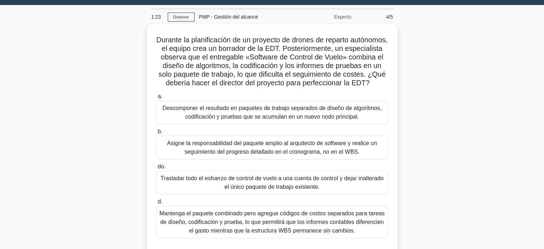
scroll to position [0, 0]
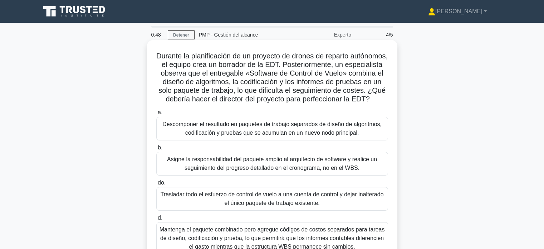
click at [235, 136] on font "Descomponer el resultado en paquetes de trabajo separados de diseño de algoritm…" at bounding box center [271, 128] width 219 height 15
click at [156, 115] on input "a. Descomponer el resultado en paquetes de trabajo separados de diseño de algor…" at bounding box center [156, 112] width 0 height 5
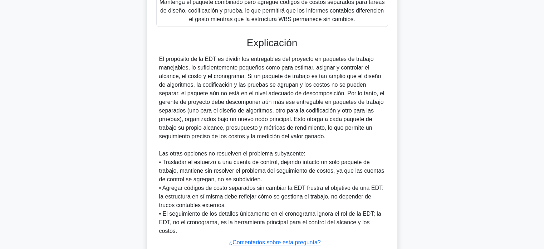
scroll to position [287, 0]
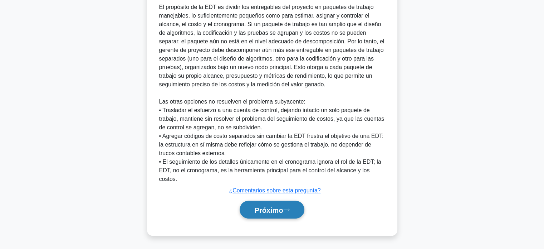
click at [275, 209] on font "Próximo" at bounding box center [268, 210] width 29 height 8
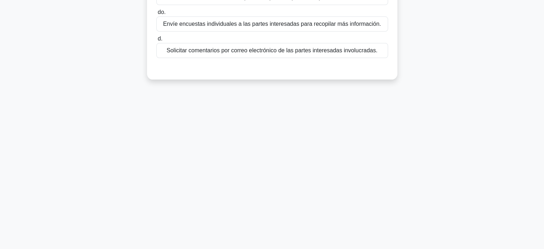
scroll to position [0, 0]
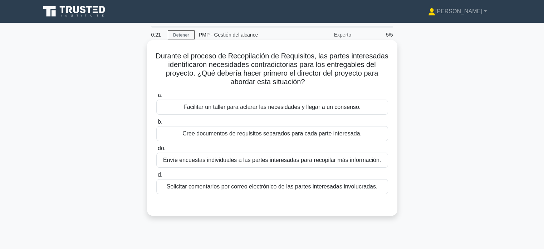
click at [296, 107] on font "Facilitar un taller para aclarar las necesidades y llegar a un consenso." at bounding box center [272, 107] width 177 height 6
click at [156, 98] on input "a. Facilitar un taller para aclarar las necesidades y llegar a un consenso." at bounding box center [156, 95] width 0 height 5
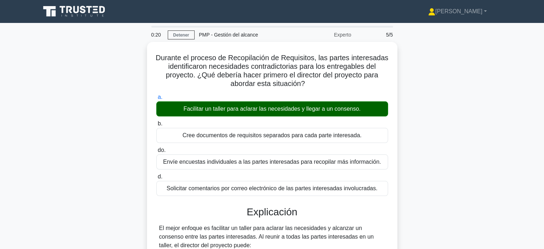
scroll to position [176, 0]
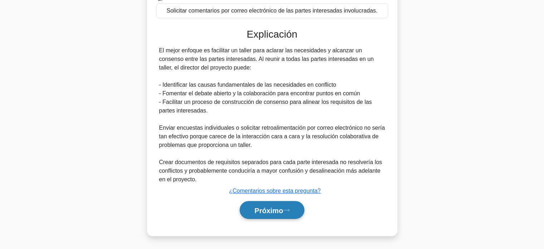
click at [277, 211] on font "Próximo" at bounding box center [268, 210] width 29 height 8
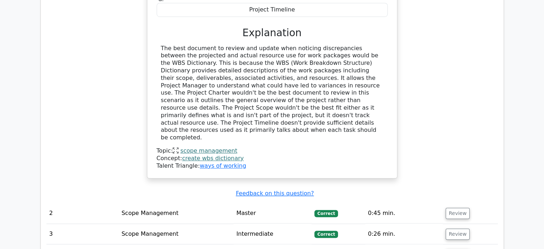
scroll to position [649, 0]
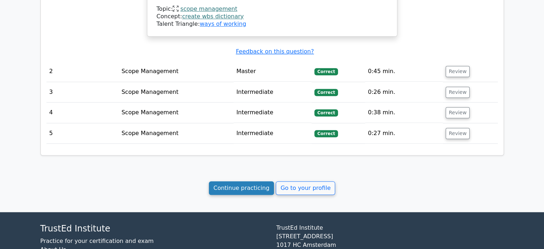
click at [252, 181] on link "Continue practicing" at bounding box center [241, 188] width 65 height 14
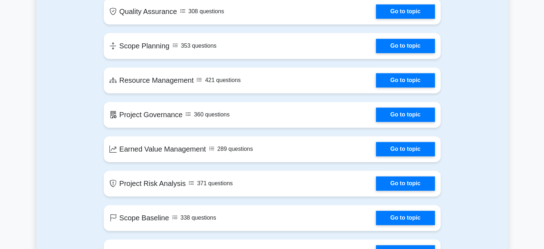
scroll to position [818, 0]
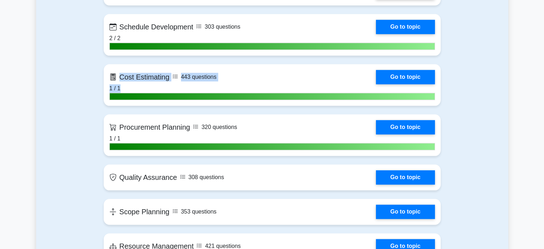
drag, startPoint x: 528, startPoint y: 96, endPoint x: 525, endPoint y: 53, distance: 42.6
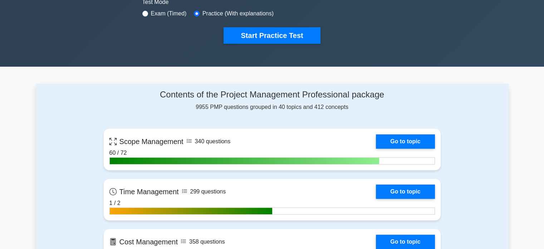
scroll to position [226, 0]
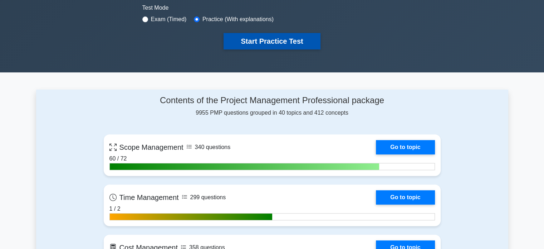
click at [304, 39] on button "Start Practice Test" at bounding box center [272, 41] width 97 height 16
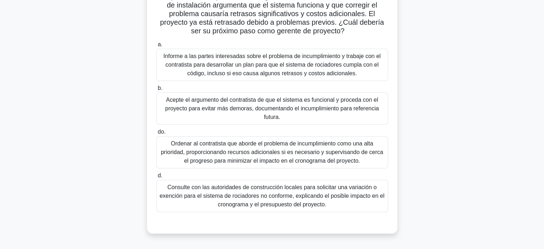
scroll to position [88, 0]
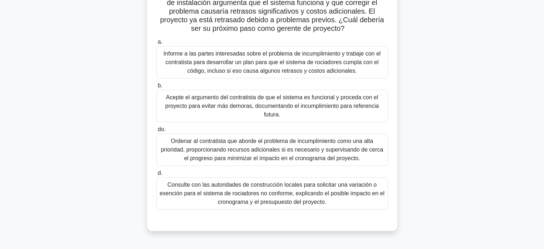
click at [319, 64] on font "Informe a las partes interesadas sobre el problema de incumplimiento y trabaje …" at bounding box center [271, 61] width 217 height 23
click at [156, 44] on input "a. Informe a las partes interesadas sobre el problema de incumplimiento y traba…" at bounding box center [156, 42] width 0 height 5
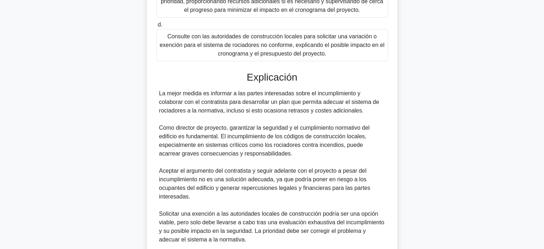
scroll to position [339, 0]
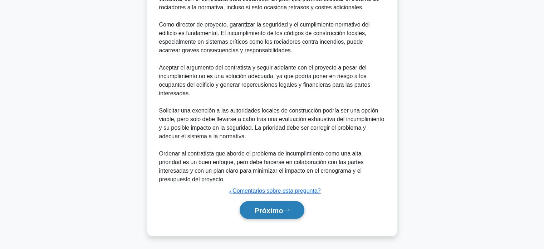
click at [265, 204] on button "Próximo" at bounding box center [272, 210] width 64 height 18
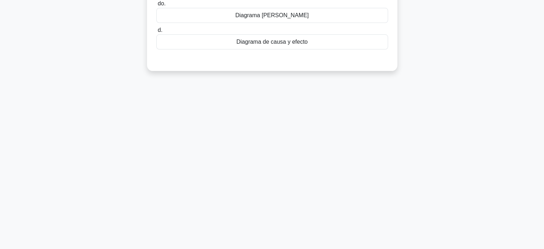
scroll to position [0, 0]
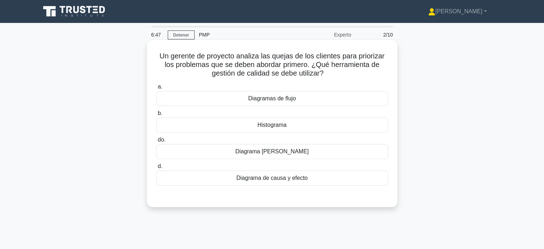
click at [279, 180] on font "Diagrama de causa y efecto" at bounding box center [271, 178] width 71 height 6
click at [156, 168] on input "d. Diagrama de causa y efecto" at bounding box center [156, 166] width 0 height 5
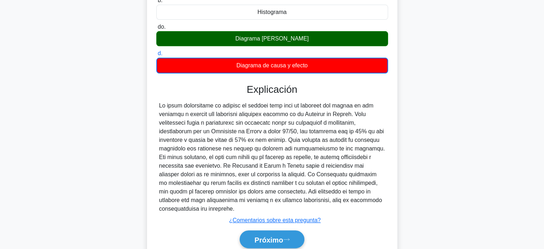
scroll to position [123, 0]
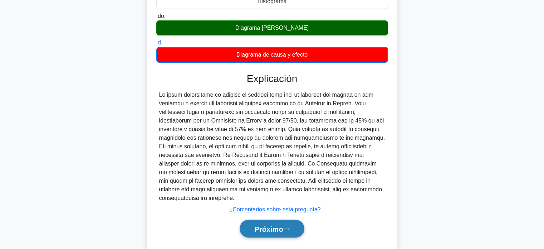
click at [276, 229] on font "Próximo" at bounding box center [268, 229] width 29 height 8
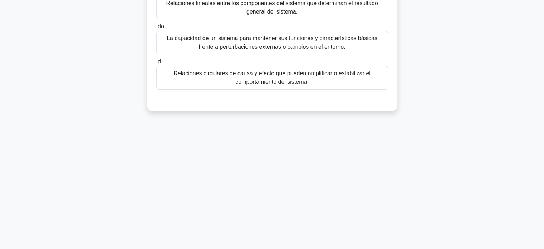
scroll to position [0, 0]
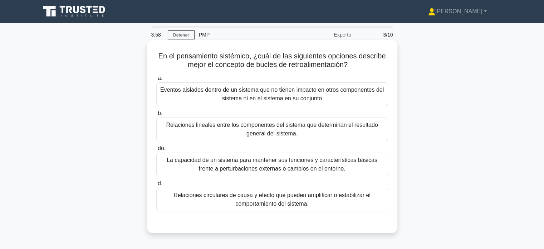
click at [294, 200] on font "Relaciones circulares de causa y efecto que pueden amplificar o estabilizar el …" at bounding box center [271, 199] width 197 height 15
click at [156, 186] on input "d. Relaciones circulares de causa y efecto que pueden amplificar o estabilizar …" at bounding box center [156, 183] width 0 height 5
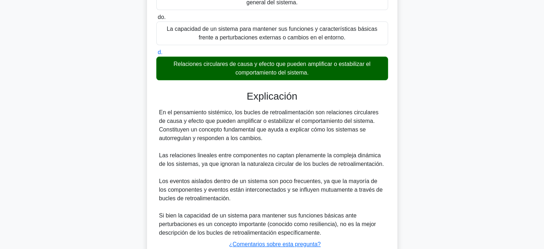
scroll to position [132, 0]
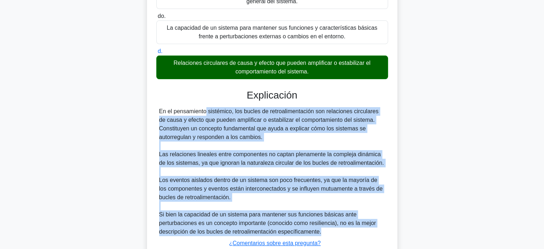
drag, startPoint x: 158, startPoint y: 109, endPoint x: 333, endPoint y: 231, distance: 212.9
click at [333, 231] on div "En el pensamiento sistémico, los bucles de retroalimentación son relaciones cir…" at bounding box center [272, 171] width 232 height 129
copy div "En el pensamiento sistémico, los bucles de retroalimentación son relaciones cir…"
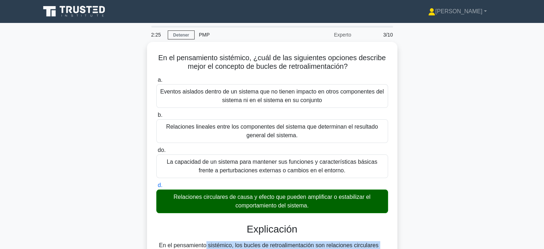
scroll to position [184, 0]
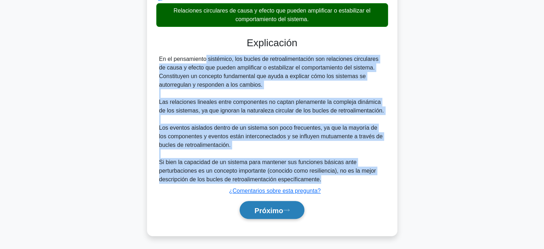
click at [270, 211] on font "Próximo" at bounding box center [268, 210] width 29 height 8
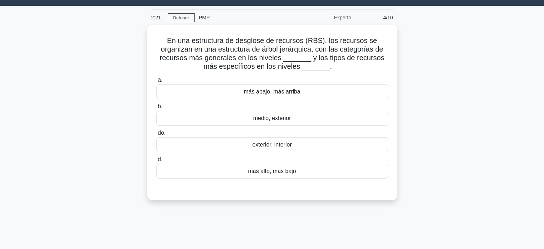
scroll to position [19, 0]
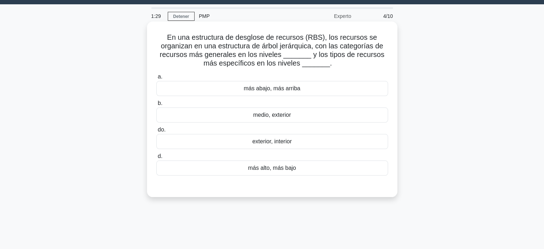
drag, startPoint x: 282, startPoint y: 168, endPoint x: 286, endPoint y: 164, distance: 6.1
click at [286, 165] on font "más alto, más bajo" at bounding box center [272, 168] width 48 height 6
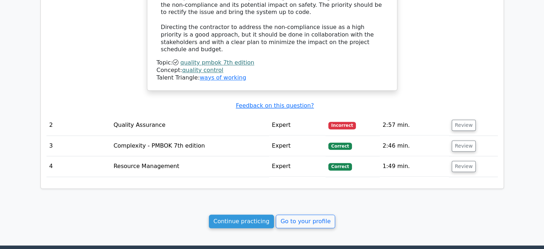
scroll to position [789, 0]
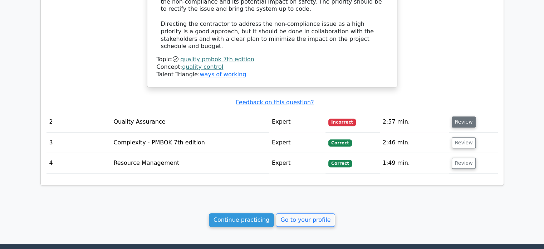
click at [459, 116] on button "Review" at bounding box center [464, 121] width 24 height 11
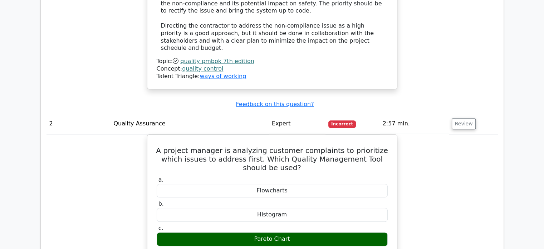
scroll to position [1132, 0]
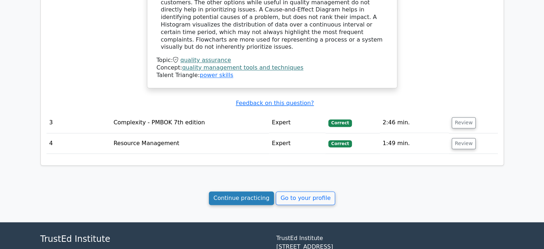
click at [229, 191] on link "Continue practicing" at bounding box center [241, 198] width 65 height 14
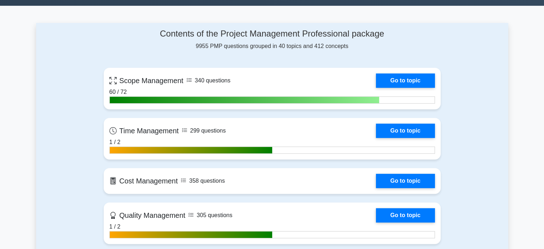
scroll to position [263, 0]
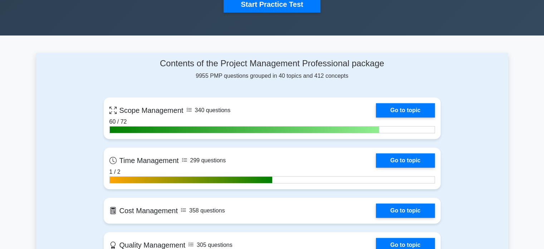
drag, startPoint x: 537, startPoint y: 45, endPoint x: 534, endPoint y: 29, distance: 16.8
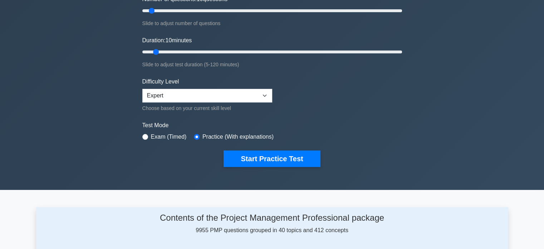
scroll to position [114, 0]
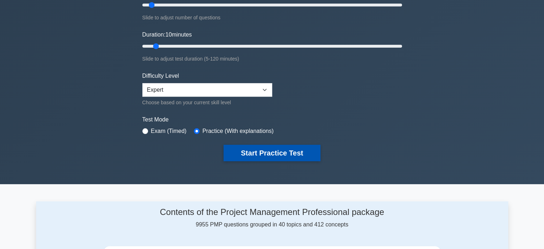
click at [255, 149] on button "Start Practice Test" at bounding box center [272, 153] width 97 height 16
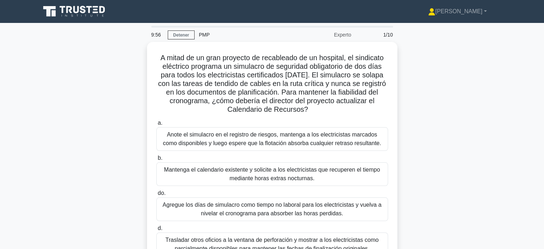
click at [463, 154] on div "A mitad de un gran proyecto de recableado de un hospital, el sindicato eléctric…" at bounding box center [272, 164] width 472 height 244
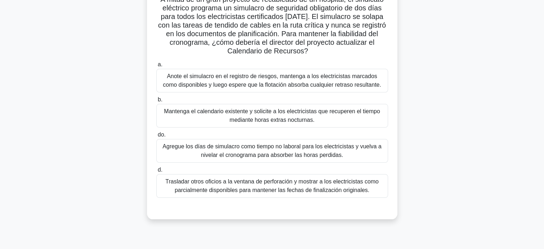
scroll to position [58, 0]
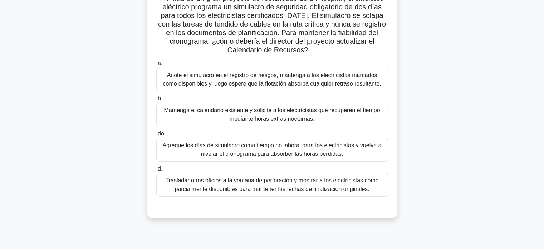
click at [330, 80] on font "Anote el simulacro en el registro de riesgos, mantenga a los electricistas marc…" at bounding box center [272, 79] width 218 height 15
click at [156, 66] on input "a. Anote el simulacro en el registro de riesgos, mantenga a los electricistas m…" at bounding box center [156, 63] width 0 height 5
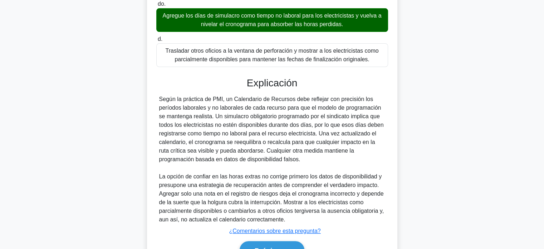
scroll to position [227, 0]
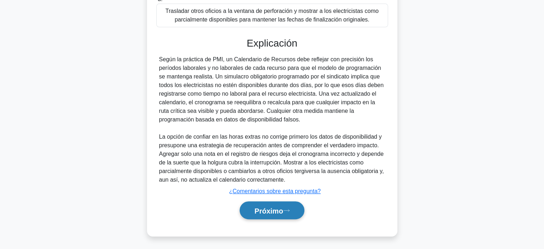
click at [266, 211] on font "Próximo" at bounding box center [268, 210] width 29 height 8
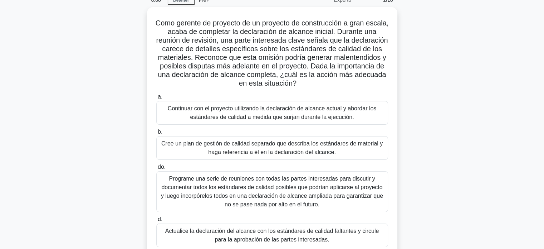
scroll to position [35, 0]
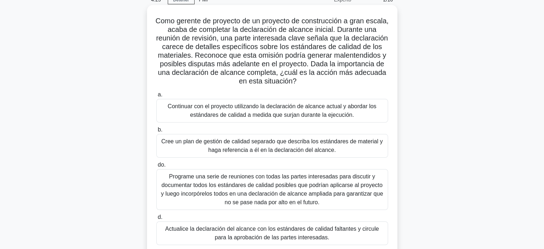
click at [265, 198] on font "Programe una serie de reuniones con todas las partes interesadas para discutir …" at bounding box center [272, 189] width 222 height 32
click at [156, 167] on input "do. Programe una serie de reuniones con todas las partes interesadas para discu…" at bounding box center [156, 164] width 0 height 5
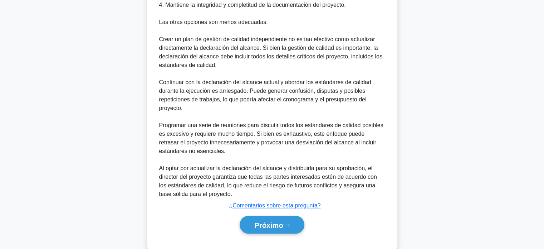
scroll to position [404, 0]
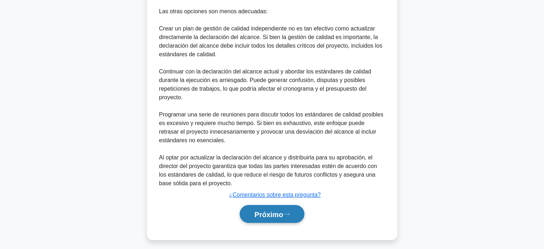
click at [265, 210] on font "Próximo" at bounding box center [268, 214] width 29 height 8
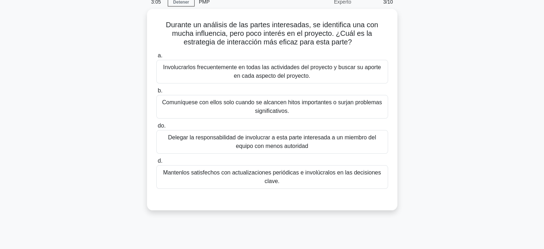
scroll to position [33, 0]
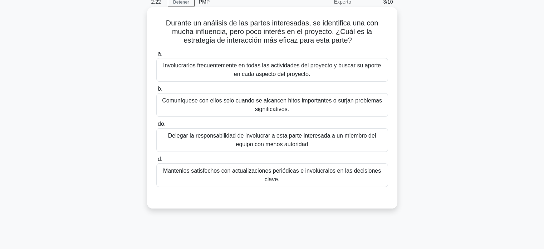
click at [335, 178] on font "Mantenlos satisfechos con actualizaciones periódicas e involúcralos en las deci…" at bounding box center [272, 174] width 225 height 17
click at [156, 161] on input "d. Mantenlos satisfechos con actualizaciones periódicas e involúcralos en las d…" at bounding box center [156, 159] width 0 height 5
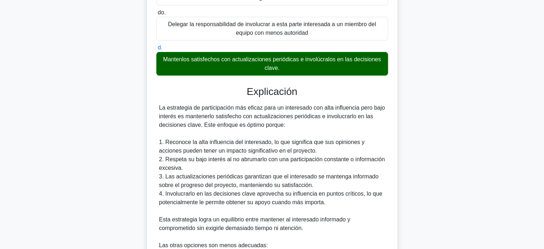
scroll to position [178, 0]
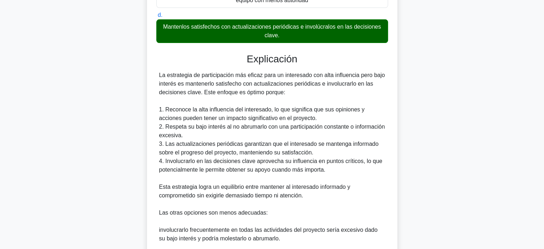
click at [543, 143] on main "2:18 Detener PMP Experto 3/10 Durante un análisis de las partes interesadas, se…" at bounding box center [272, 105] width 544 height 522
click at [543, 143] on main "2:17 Detener PMP Experto 3/10 Durante un análisis de las partes interesadas, se…" at bounding box center [272, 105] width 544 height 522
click at [543, 147] on main "2:16 Detener PMP Experto 3/10 Durante un análisis de las partes interesadas, se…" at bounding box center [272, 105] width 544 height 522
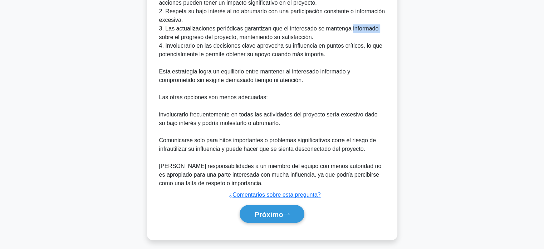
scroll to position [296, 0]
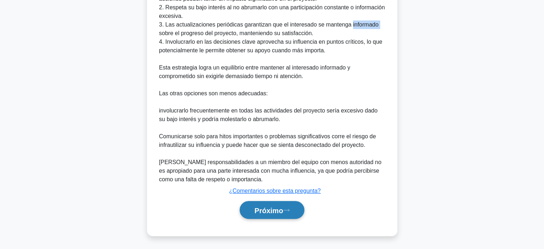
click at [274, 212] on font "Próximo" at bounding box center [268, 210] width 29 height 8
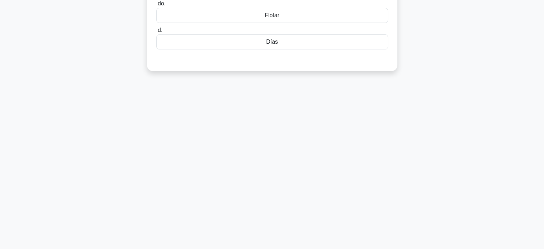
scroll to position [0, 0]
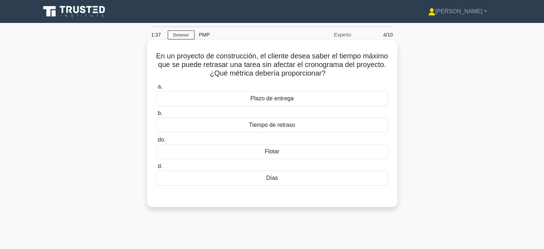
click at [361, 104] on div "Plazo de entrega" at bounding box center [272, 98] width 232 height 15
click at [156, 89] on input "a. Plazo de entrega" at bounding box center [156, 86] width 0 height 5
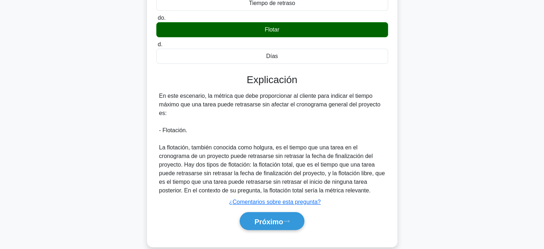
scroll to position [138, 0]
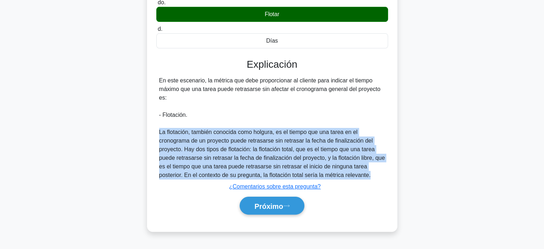
drag, startPoint x: 159, startPoint y: 132, endPoint x: 375, endPoint y: 177, distance: 220.8
click at [375, 177] on div "En este escenario, la métrica que debe proporcionar al cliente para indicar el …" at bounding box center [272, 127] width 226 height 103
copy font "La flotación, también conocida como holgura, es el tiempo que una tarea en el c…"
click at [283, 210] on button "Próximo" at bounding box center [272, 205] width 64 height 18
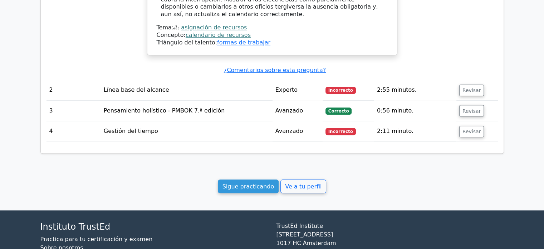
scroll to position [759, 0]
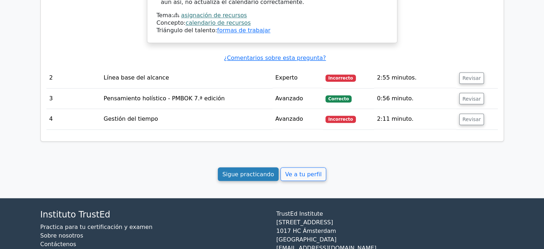
drag, startPoint x: 260, startPoint y: 138, endPoint x: 225, endPoint y: 140, distance: 34.8
click at [225, 167] on link "Sigue practicando" at bounding box center [248, 174] width 61 height 14
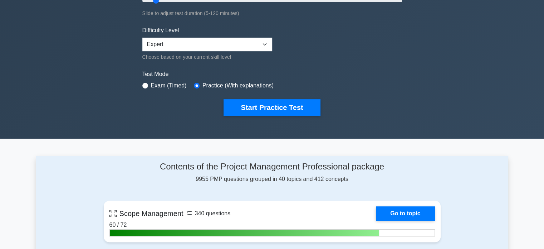
scroll to position [166, 0]
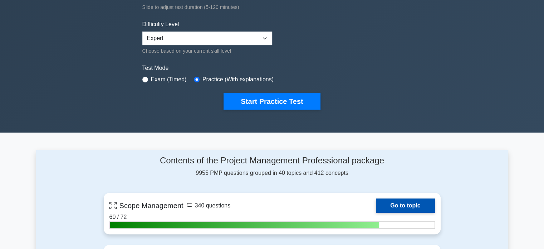
click at [412, 203] on link "Go to topic" at bounding box center [405, 205] width 59 height 14
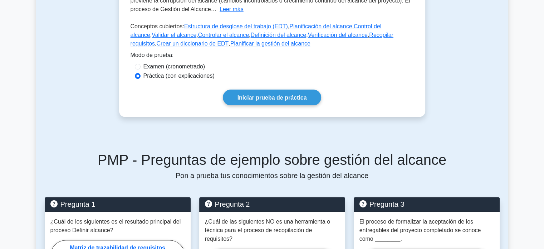
scroll to position [177, 0]
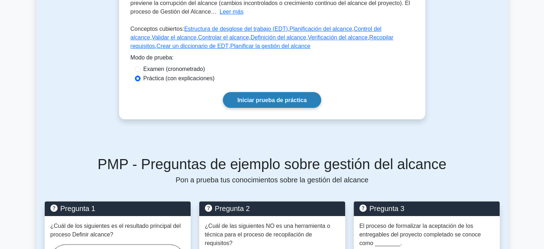
click at [270, 96] on link "Iniciar prueba de práctica" at bounding box center [272, 99] width 99 height 15
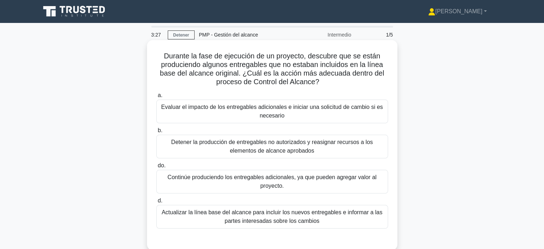
drag, startPoint x: 299, startPoint y: 147, endPoint x: 273, endPoint y: 146, distance: 26.2
click at [273, 146] on font "Detener la producción de entregables no autorizados y reasignar recursos a los …" at bounding box center [272, 146] width 202 height 15
click at [156, 133] on input "b. Detener la producción de entregables no autorizados y reasignar recursos a l…" at bounding box center [156, 130] width 0 height 5
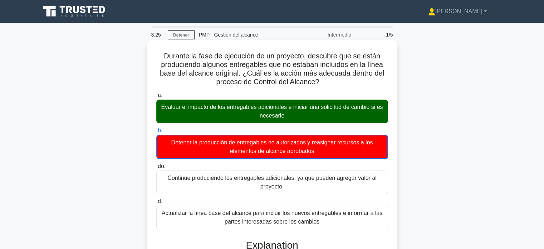
click at [217, 146] on font "Detener la producción de entregables no autorizados y reasignar recursos a los …" at bounding box center [272, 146] width 202 height 15
click at [156, 133] on input "b. Detener la producción de entregables no autorizados y reasignar recursos a l…" at bounding box center [156, 130] width 0 height 5
drag, startPoint x: 231, startPoint y: 113, endPoint x: 226, endPoint y: 113, distance: 4.7
click at [226, 113] on font "Evaluar el impacto de los entregables adicionales e iniciar una solicitud de ca…" at bounding box center [272, 111] width 225 height 17
click at [156, 98] on input "a. Evaluar el impacto de los entregables adicionales e iniciar una solicitud de…" at bounding box center [156, 95] width 0 height 5
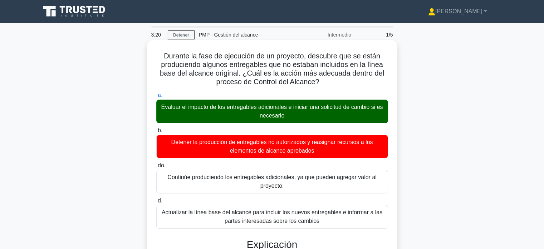
click at [325, 112] on font "Evaluar el impacto de los entregables adicionales e iniciar una solicitud de ca…" at bounding box center [272, 111] width 225 height 17
click at [156, 98] on input "a. Evaluar el impacto de los entregables adicionales e iniciar una solicitud de…" at bounding box center [156, 95] width 0 height 5
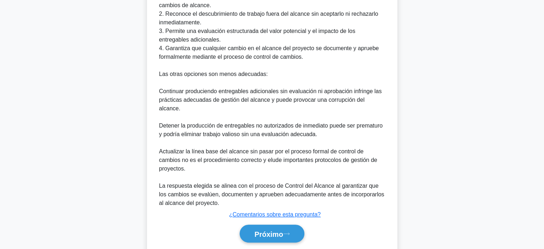
scroll to position [290, 0]
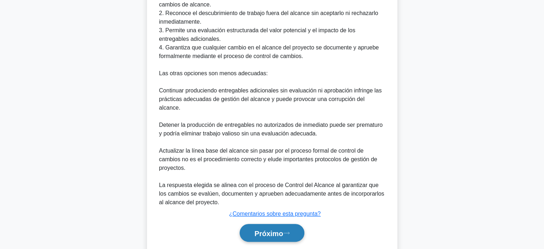
click at [271, 229] on font "Próximo" at bounding box center [268, 233] width 29 height 8
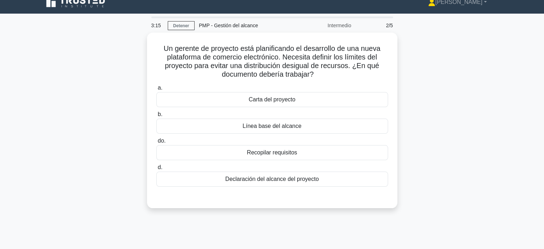
scroll to position [9, 0]
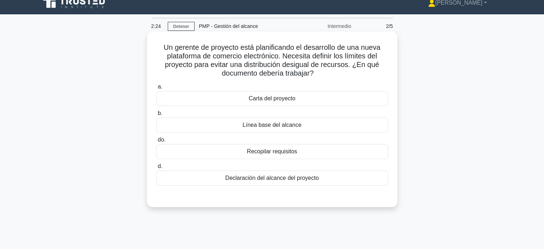
click at [285, 178] on font "Declaración del alcance del proyecto" at bounding box center [271, 178] width 93 height 6
click at [156, 168] on input "d. Declaración del alcance del proyecto" at bounding box center [156, 166] width 0 height 5
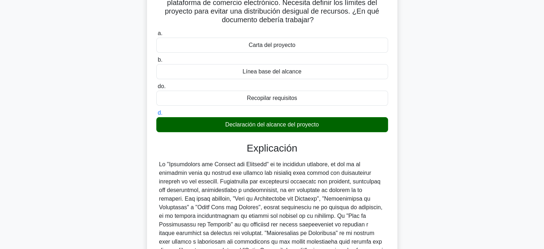
scroll to position [150, 0]
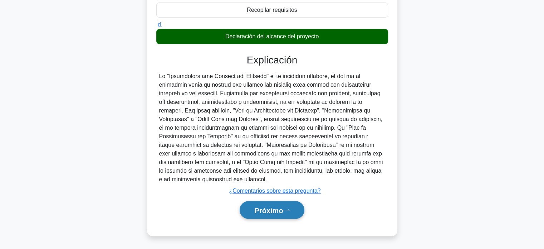
click at [288, 209] on icon at bounding box center [286, 210] width 6 height 4
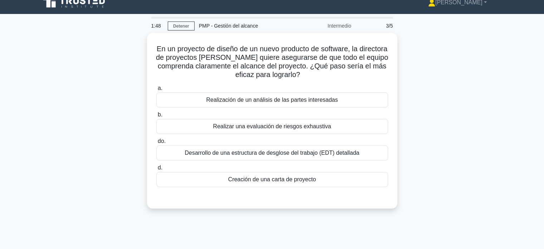
scroll to position [12, 0]
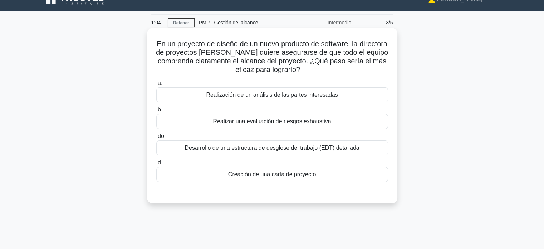
click at [334, 148] on font "Desarrollo de una estructura de desglose del trabajo (EDT) detallada" at bounding box center [272, 148] width 175 height 6
click at [156, 138] on input "do. Desarrollo de una estructura de desglose del trabajo (EDT) detallada" at bounding box center [156, 136] width 0 height 5
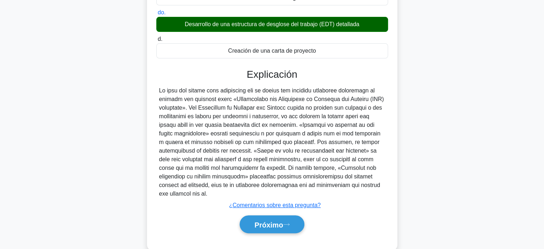
scroll to position [141, 0]
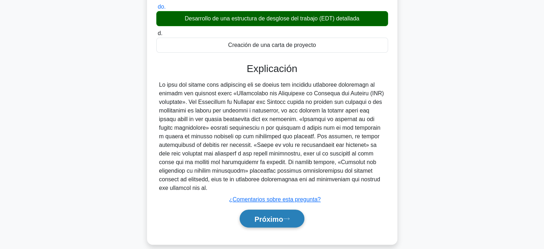
click at [278, 215] on font "Próximo" at bounding box center [268, 219] width 29 height 8
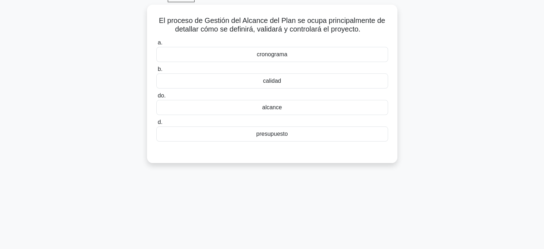
scroll to position [0, 0]
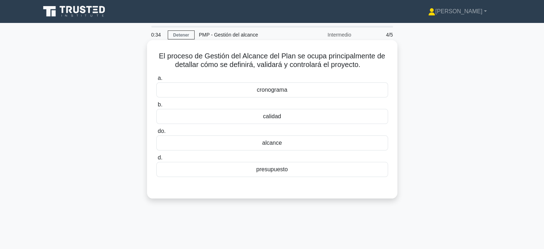
click at [292, 146] on div "alcance" at bounding box center [272, 142] width 232 height 15
click at [156, 133] on input "do. alcance" at bounding box center [156, 131] width 0 height 5
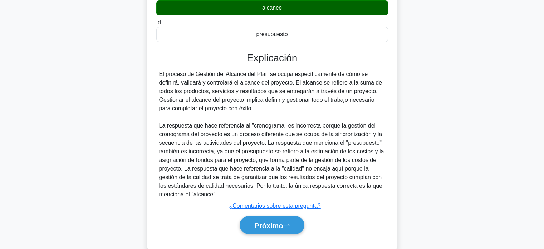
scroll to position [150, 0]
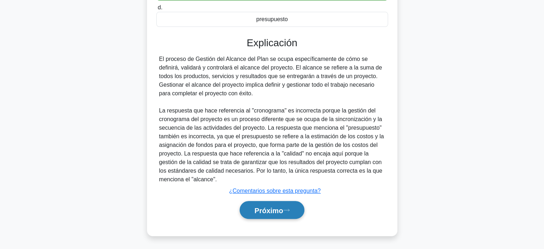
click at [263, 207] on font "Próximo" at bounding box center [268, 210] width 29 height 8
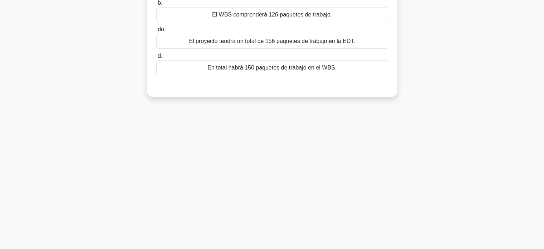
scroll to position [0, 0]
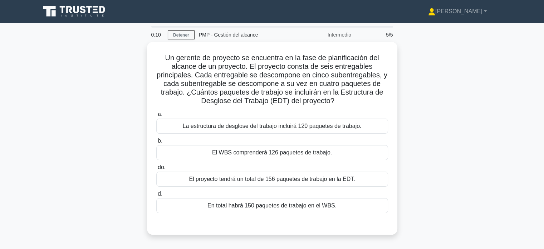
drag, startPoint x: 537, startPoint y: 48, endPoint x: 538, endPoint y: 54, distance: 7.0
click at [538, 54] on main "0:10 Detener PMP - Gestión del alcance Intermedio 5/5 Un gerente de proyecto se…" at bounding box center [272, 204] width 544 height 363
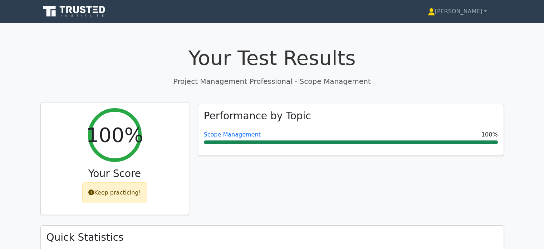
click at [124, 191] on div "Keep practicing!" at bounding box center [114, 192] width 65 height 21
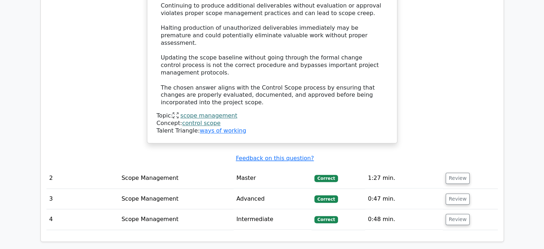
scroll to position [709, 0]
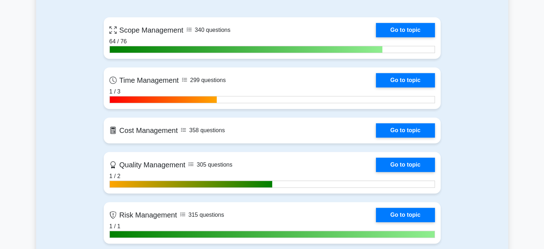
scroll to position [340, 0]
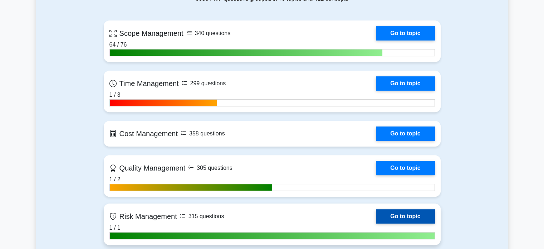
click at [410, 216] on link "Go to topic" at bounding box center [405, 216] width 59 height 14
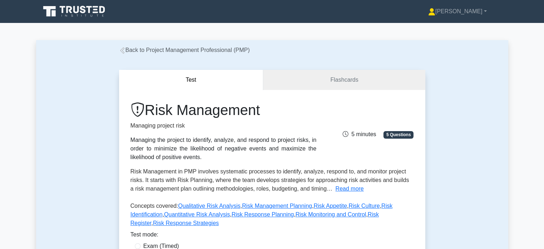
click at [384, 120] on div "Risk Management Managing project risk Managing the project to identify, analyze…" at bounding box center [272, 131] width 292 height 60
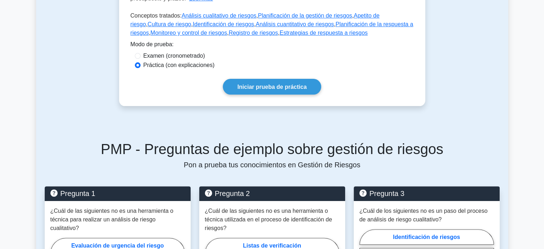
scroll to position [209, 0]
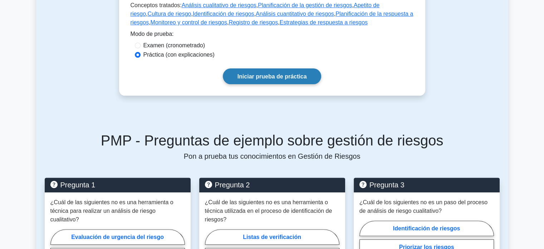
click at [265, 78] on font "Iniciar prueba de práctica" at bounding box center [272, 76] width 69 height 6
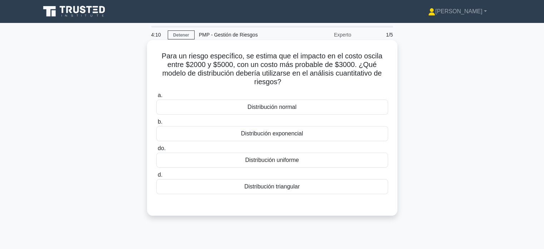
click at [281, 191] on div "Distribución triangular" at bounding box center [272, 186] width 232 height 15
click at [156, 177] on input "d. Distribución triangular" at bounding box center [156, 174] width 0 height 5
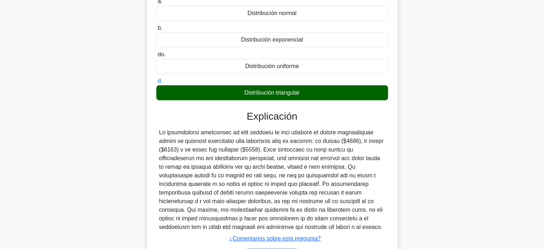
scroll to position [96, 0]
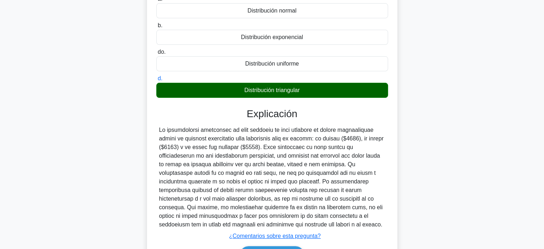
drag, startPoint x: 255, startPoint y: 225, endPoint x: 158, endPoint y: 132, distance: 134.3
click at [158, 132] on div at bounding box center [272, 177] width 232 height 103
copy font "La distribución triangular se debe utilizar en este análisis de riesgo cuantita…"
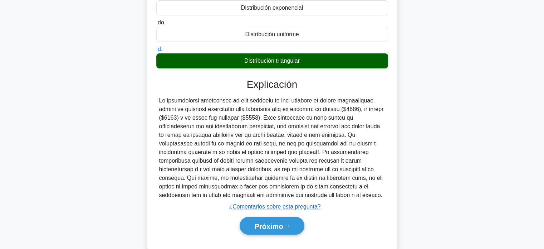
scroll to position [141, 0]
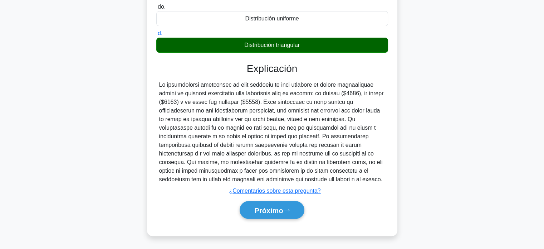
click at [258, 220] on div "Próximo" at bounding box center [272, 210] width 232 height 24
click at [258, 215] on button "Próximo" at bounding box center [272, 210] width 64 height 18
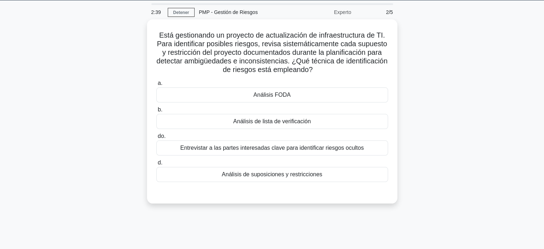
scroll to position [13, 0]
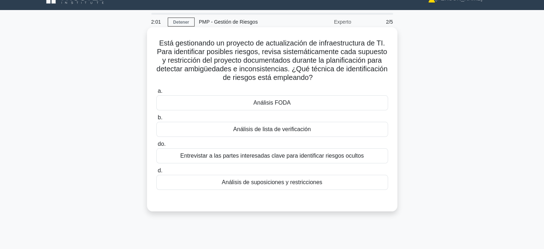
click at [308, 183] on font "Análisis de suposiciones y restricciones" at bounding box center [272, 182] width 101 height 6
click at [156, 173] on input "d. Análisis de suposiciones y restricciones" at bounding box center [156, 170] width 0 height 5
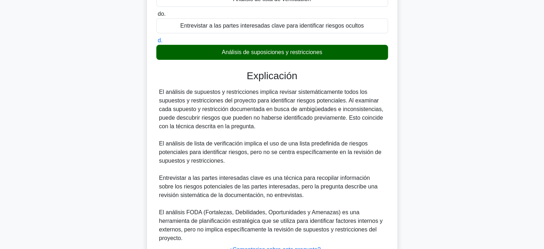
scroll to position [144, 0]
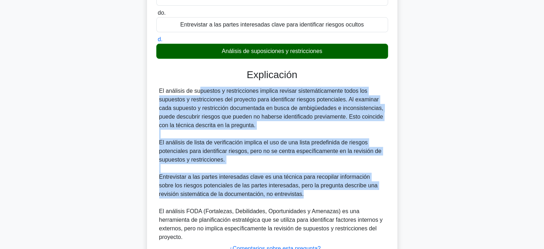
drag, startPoint x: 158, startPoint y: 88, endPoint x: 299, endPoint y: 192, distance: 175.0
click at [299, 192] on div "El análisis de supuestos y restricciones implica revisar sistemáticamente todos…" at bounding box center [272, 164] width 232 height 155
copy div "El análisis de supuestos y restricciones implica revisar sistemáticamente todos…"
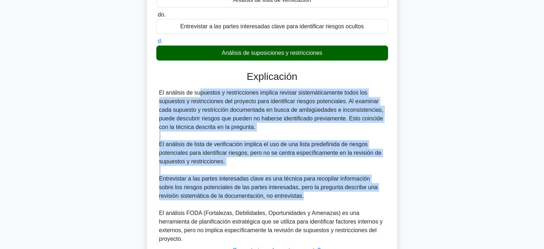
scroll to position [193, 0]
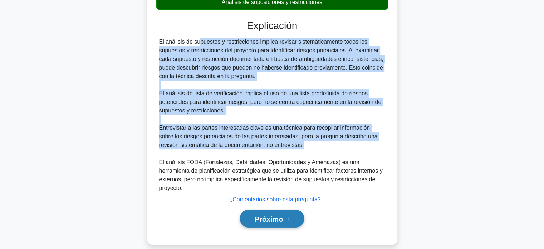
click at [274, 215] on font "Próximo" at bounding box center [268, 219] width 29 height 8
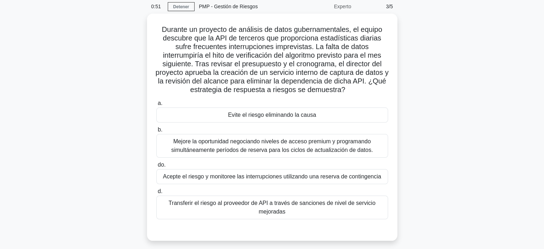
scroll to position [29, 0]
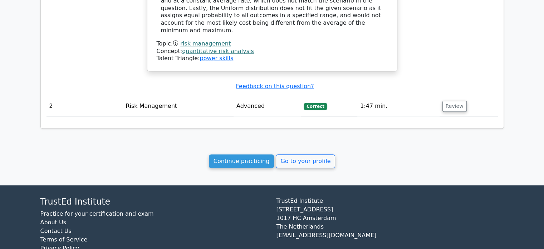
scroll to position [628, 0]
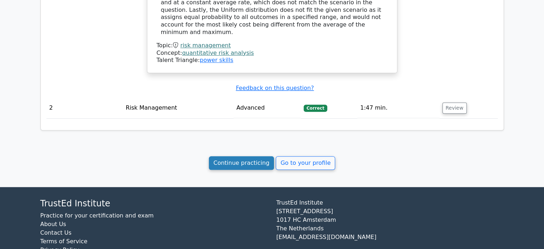
click at [251, 156] on link "Continue practicing" at bounding box center [241, 163] width 65 height 14
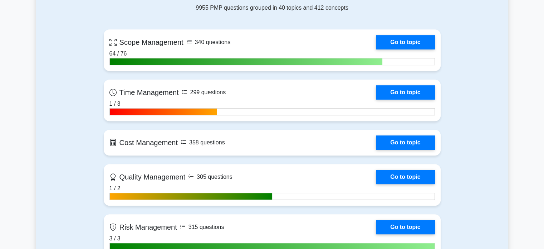
scroll to position [328, 0]
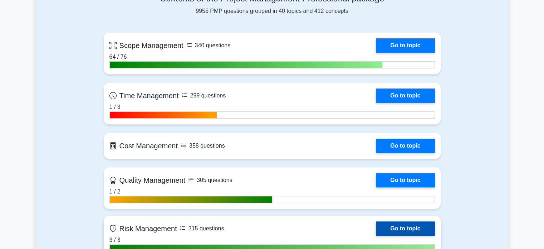
click at [402, 224] on link "Go to topic" at bounding box center [405, 228] width 59 height 14
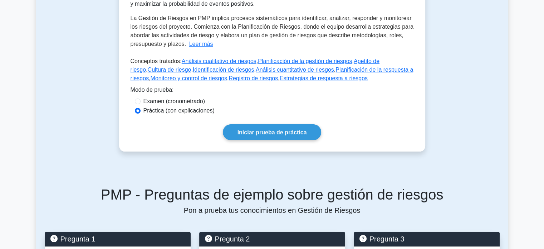
scroll to position [160, 0]
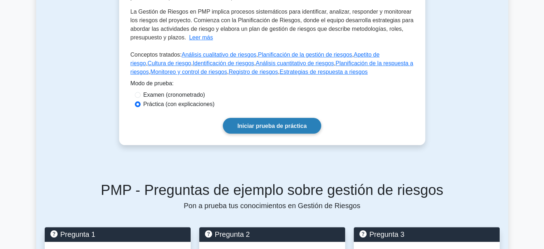
click at [275, 124] on font "Iniciar prueba de práctica" at bounding box center [272, 126] width 69 height 6
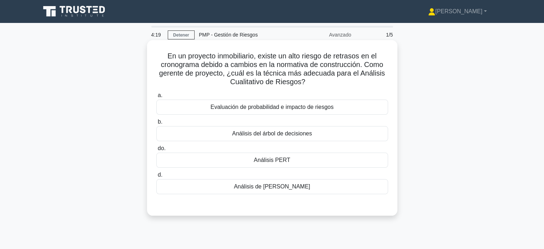
click at [276, 189] on font "Análisis de Monte Carlo" at bounding box center [272, 186] width 76 height 6
click at [156, 177] on input "d. Análisis de Monte Carlo" at bounding box center [156, 174] width 0 height 5
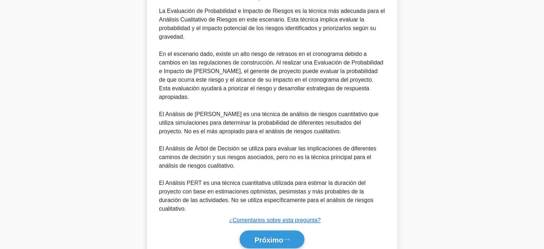
scroll to position [227, 0]
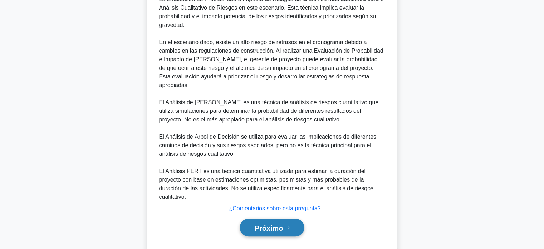
click at [282, 224] on font "Próximo" at bounding box center [268, 228] width 29 height 8
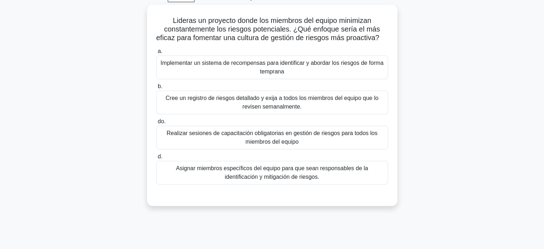
scroll to position [33, 0]
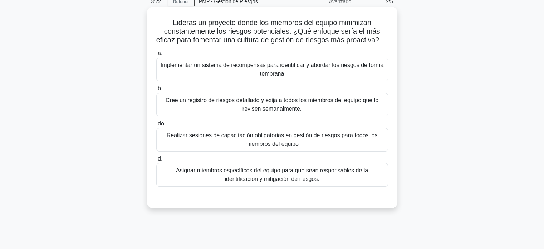
click at [270, 78] on font "Implementar un sistema de recompensas para identificar y abordar los riesgos de…" at bounding box center [272, 69] width 225 height 17
click at [156, 56] on input "a. Implementar un sistema de recompensas para identificar y abordar los riesgos…" at bounding box center [156, 53] width 0 height 5
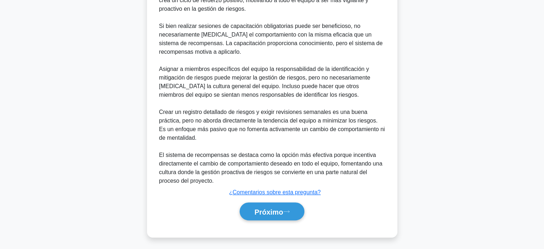
scroll to position [322, 0]
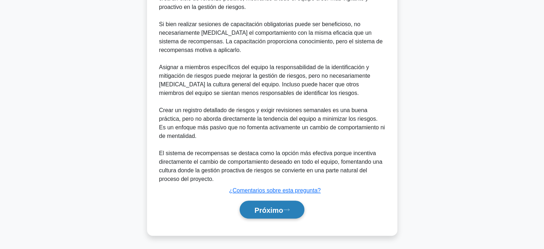
click at [269, 209] on font "Próximo" at bounding box center [268, 210] width 29 height 8
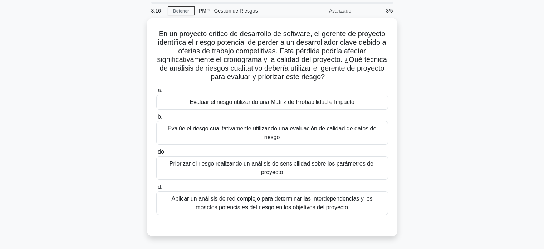
scroll to position [24, 0]
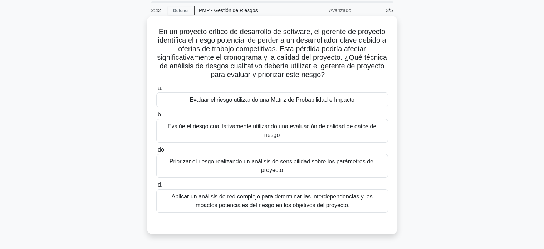
click at [273, 99] on font "Evaluar el riesgo utilizando una Matriz de Probabilidad e Impacto" at bounding box center [272, 100] width 165 height 6
click at [156, 90] on input "a. Evaluar el riesgo utilizando una Matriz de Probabilidad e Impacto" at bounding box center [156, 88] width 0 height 5
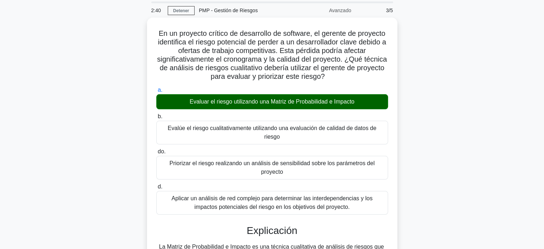
scroll to position [141, 0]
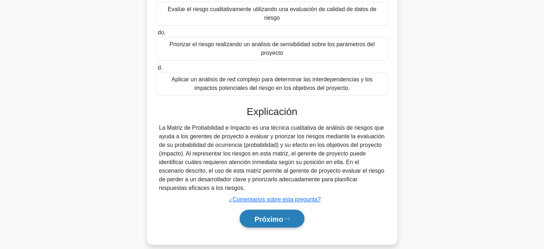
click at [282, 215] on font "Próximo" at bounding box center [268, 219] width 29 height 8
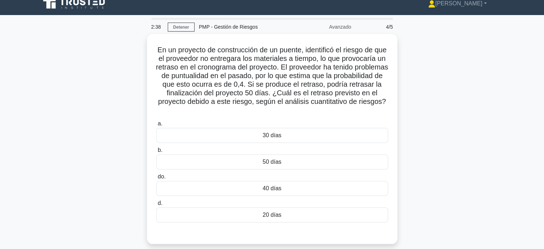
scroll to position [10, 0]
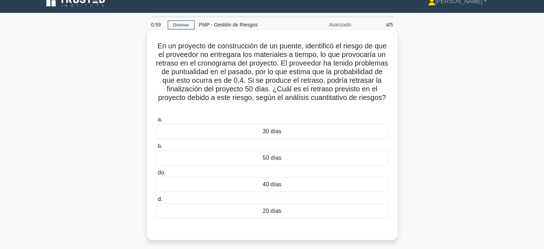
click at [334, 160] on div "50 días" at bounding box center [272, 157] width 232 height 15
click at [156, 148] on input "b. 50 días" at bounding box center [156, 146] width 0 height 5
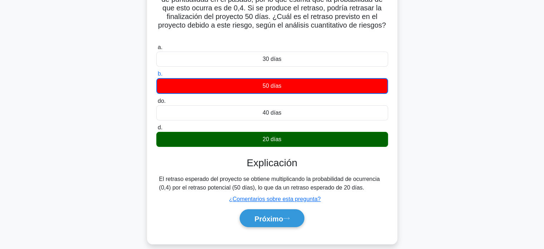
scroll to position [85, 0]
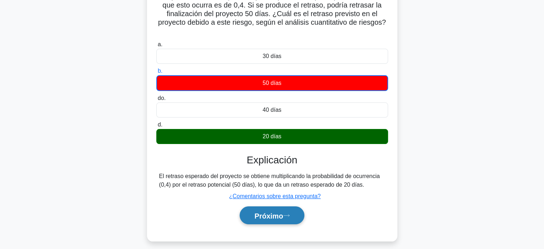
click at [266, 214] on font "Próximo" at bounding box center [268, 215] width 29 height 8
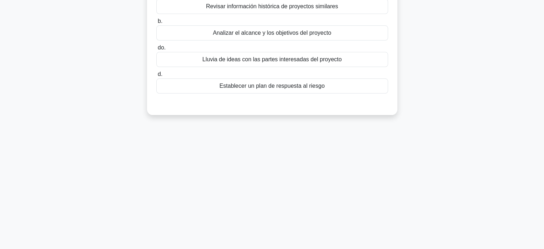
scroll to position [0, 0]
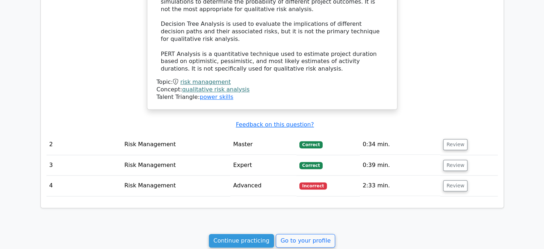
scroll to position [674, 0]
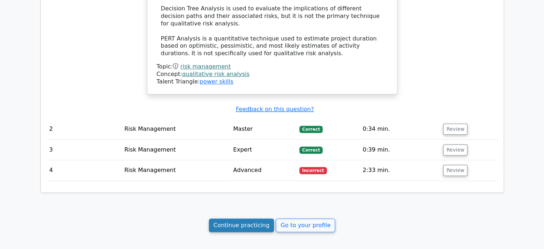
click at [235, 218] on link "Continue practicing" at bounding box center [241, 225] width 65 height 14
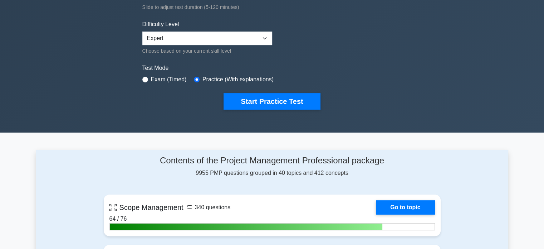
scroll to position [175, 0]
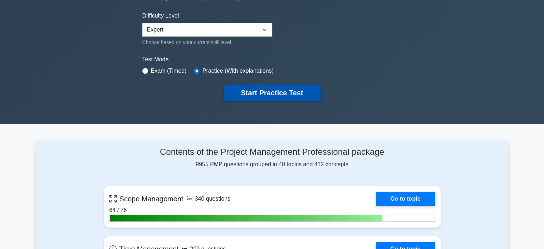
click at [265, 90] on button "Start Practice Test" at bounding box center [272, 92] width 97 height 16
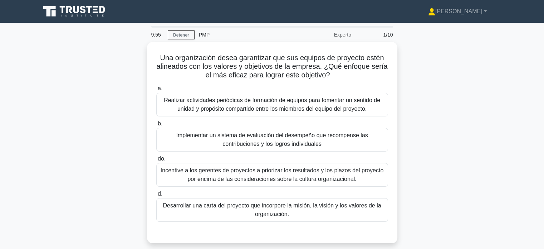
click at [439, 151] on div "Una organización desea garantizar que sus equipos de proyecto estén alineados c…" at bounding box center [272, 147] width 472 height 210
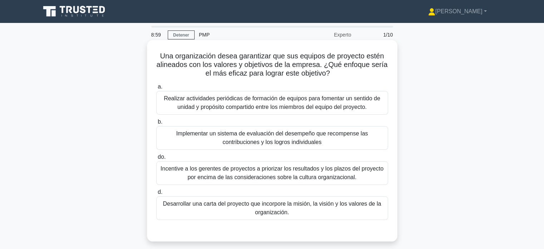
click at [332, 107] on font "Realizar actividades periódicas de formación de equipos para fomentar un sentid…" at bounding box center [272, 102] width 216 height 15
click at [156, 89] on input "a. Realizar actividades periódicas de formación de equipos para fomentar un sen…" at bounding box center [156, 86] width 0 height 5
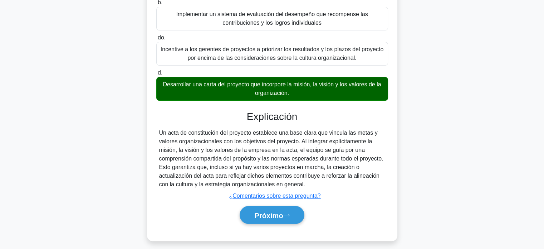
scroll to position [133, 0]
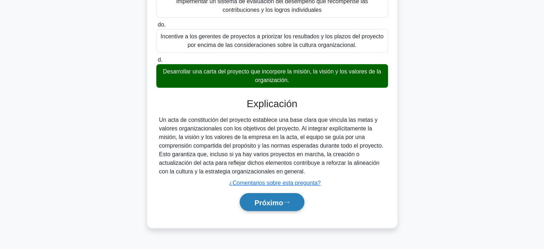
click at [279, 206] on button "Próximo" at bounding box center [272, 202] width 64 height 18
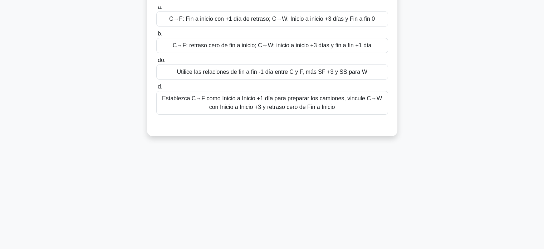
scroll to position [0, 0]
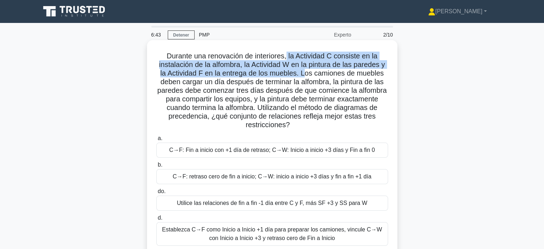
drag, startPoint x: 287, startPoint y: 57, endPoint x: 305, endPoint y: 75, distance: 26.8
click at [305, 75] on font "Durante una renovación de interiores, la Actividad C consiste en la instalación…" at bounding box center [272, 90] width 230 height 77
copy font "la Actividad C consiste en la instalación de la alfombra, la Actividad W en la …"
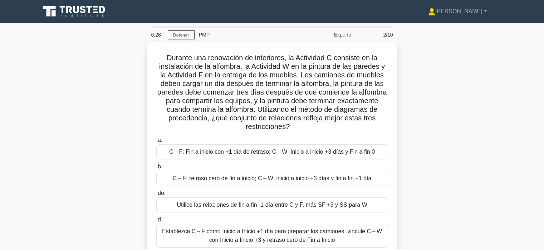
click at [480, 117] on div "Durante una renovación de interiores, la Actividad C consiste en la instalación…" at bounding box center [272, 159] width 472 height 235
drag, startPoint x: 547, startPoint y: 89, endPoint x: 462, endPoint y: 64, distance: 88.1
click at [462, 64] on div "Durante una renovación de interiores, la Actividad C consiste en la instalación…" at bounding box center [272, 159] width 472 height 235
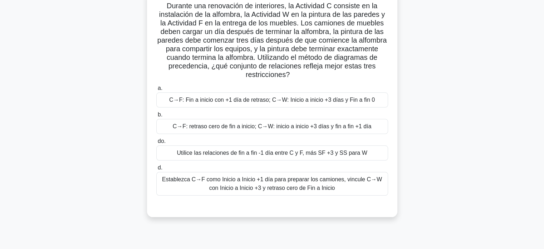
scroll to position [53, 0]
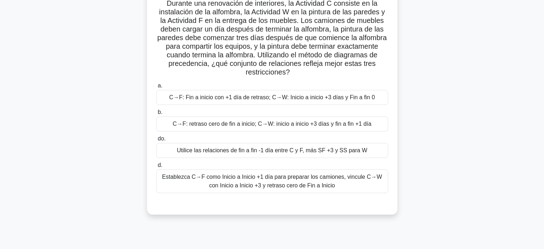
drag, startPoint x: 290, startPoint y: 70, endPoint x: 162, endPoint y: 6, distance: 143.8
click at [162, 6] on h5 "Durante una renovación de interiores, la Actividad C consiste en la instalación…" at bounding box center [272, 38] width 233 height 78
copy font "Durante una renovación de interiores, la Actividad C consiste en la instalación…"
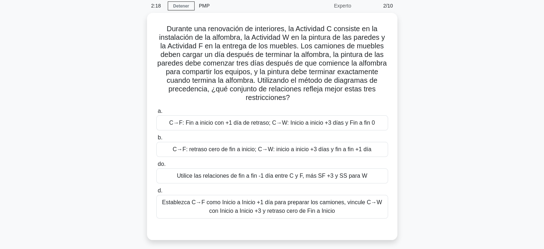
scroll to position [33, 0]
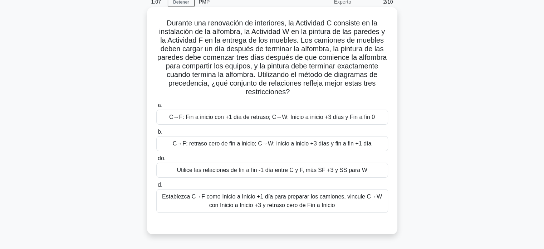
click at [353, 143] on font "C→F: retraso cero de fin a inicio; C→W: inicio a inicio +3 días y fin a fin +1 …" at bounding box center [272, 143] width 199 height 6
click at [156, 134] on input "b. C→F: retraso cero de fin a inicio; C→W: inicio a inicio +3 días y fin a fin …" at bounding box center [156, 131] width 0 height 5
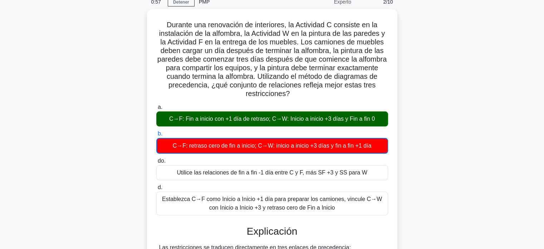
drag, startPoint x: 545, startPoint y: 134, endPoint x: 490, endPoint y: 219, distance: 100.6
click at [490, 219] on div "Durante una renovación de interiores, la Actividad C consiste en la instalación…" at bounding box center [272, 203] width 472 height 389
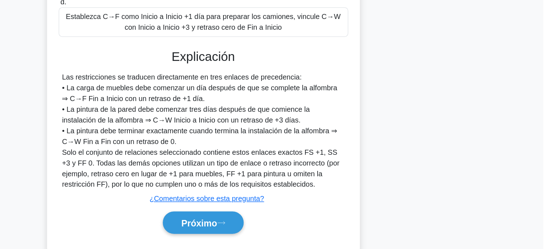
scroll to position [185, 0]
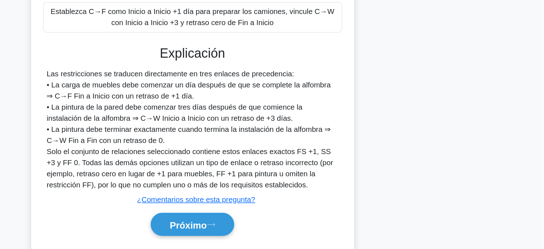
click at [464, 189] on div "Durante una renovación de interiores, la Actividad C consiste en la instalación…" at bounding box center [272, 51] width 472 height 389
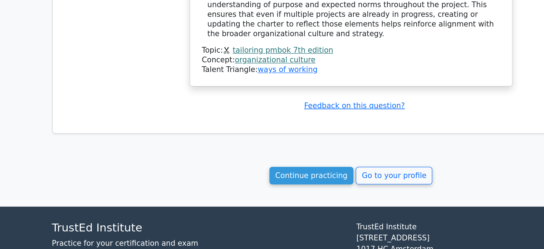
scroll to position [547, 0]
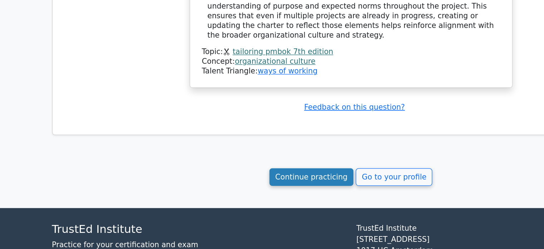
click at [240, 193] on link "Continue practicing" at bounding box center [241, 192] width 65 height 14
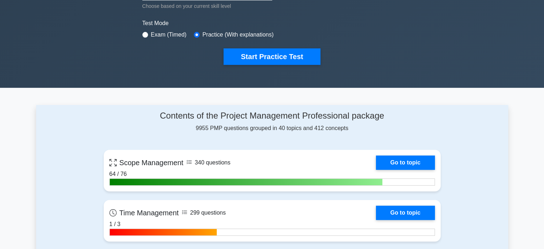
scroll to position [206, 0]
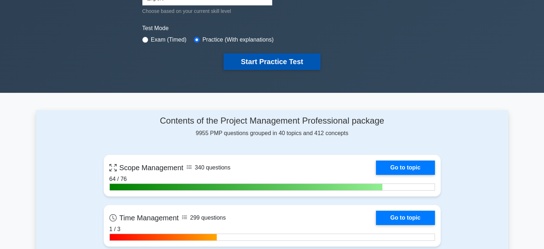
click at [265, 61] on button "Start Practice Test" at bounding box center [272, 61] width 97 height 16
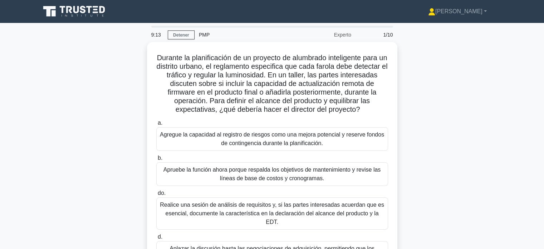
drag, startPoint x: 465, startPoint y: 195, endPoint x: 469, endPoint y: 214, distance: 19.7
click at [469, 214] on div "Durante la planificación de un proyecto de alumbrado inteligente para un distri…" at bounding box center [272, 172] width 472 height 261
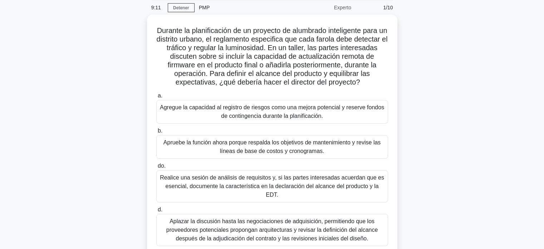
scroll to position [29, 0]
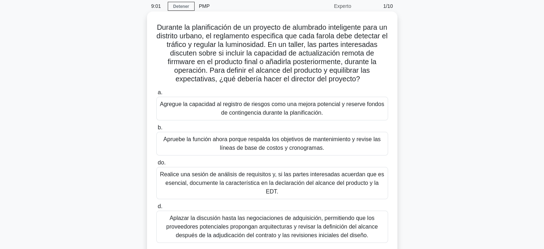
click at [223, 174] on font "Realice una sesión de análisis de requisitos y, si las partes interesadas acuer…" at bounding box center [272, 182] width 224 height 23
click at [156, 165] on input "do. Realice una sesión de análisis de requisitos y, si las partes interesadas a…" at bounding box center [156, 162] width 0 height 5
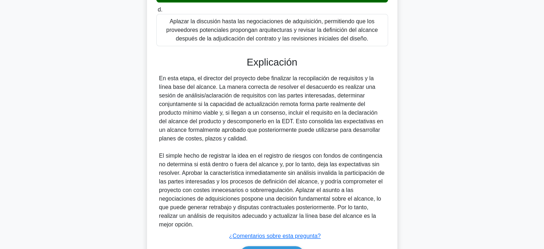
scroll to position [270, 0]
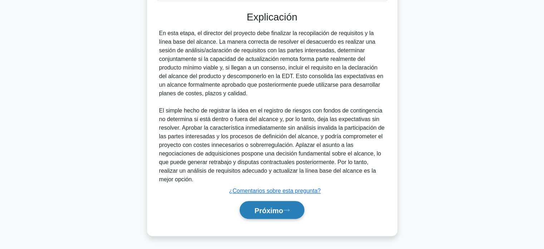
click at [260, 208] on font "Próximo" at bounding box center [268, 210] width 29 height 8
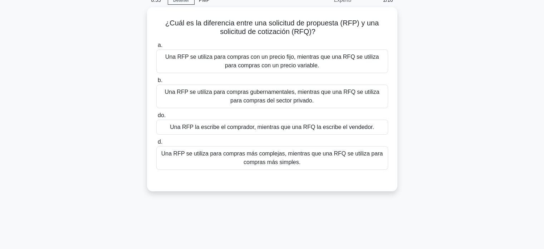
scroll to position [0, 0]
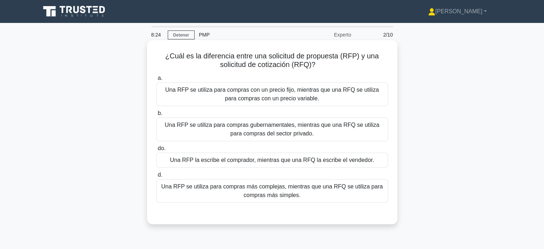
click at [223, 162] on font "Una RFP la escribe el comprador, mientras que una RFQ la escribe el vendedor." at bounding box center [272, 160] width 204 height 6
click at [156, 151] on input "do. Una RFP la escribe el comprador, mientras que una RFQ la escribe el vendedo…" at bounding box center [156, 148] width 0 height 5
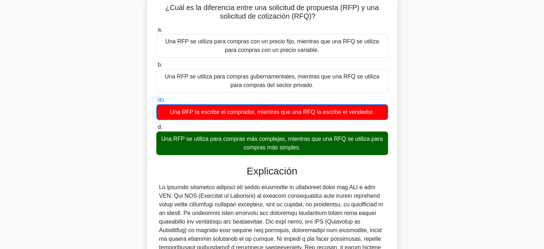
scroll to position [48, 0]
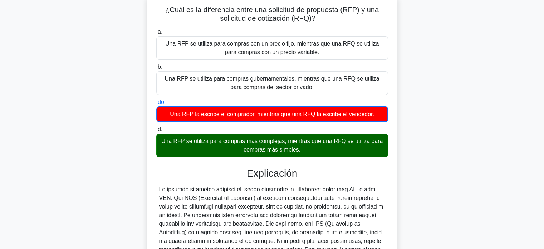
click at [418, 209] on div "¿Cuál es la diferencia entre una solicitud de propuesta (RFP) y una solicitud d…" at bounding box center [272, 184] width 472 height 381
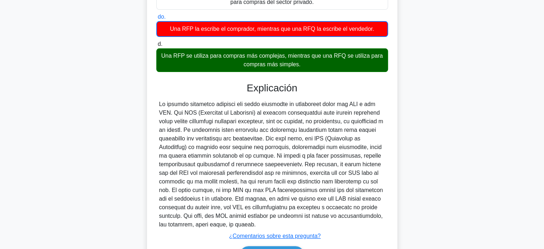
scroll to position [134, 0]
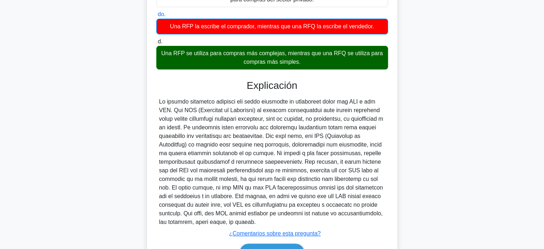
drag, startPoint x: 305, startPoint y: 63, endPoint x: 163, endPoint y: 51, distance: 142.9
click at [163, 51] on font "Una RFP se utiliza para compras más complejas, mientras que una RFQ se utiliza …" at bounding box center [272, 57] width 225 height 17
click at [163, 51] on font "Una RFP se utiliza para compras más complejas, mientras que una RFQ se utiliza …" at bounding box center [272, 57] width 222 height 15
click at [156, 44] on input "d. Una RFP se utiliza para compras más complejas, mientras que una RFQ se utili…" at bounding box center [156, 41] width 0 height 5
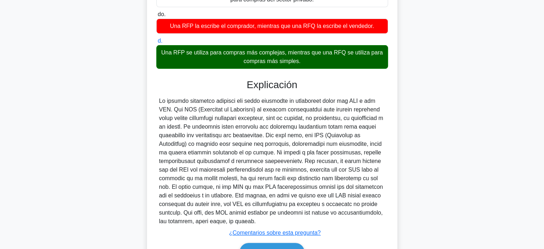
drag, startPoint x: 163, startPoint y: 51, endPoint x: 304, endPoint y: 65, distance: 141.3
click at [304, 65] on div "Una RFP se utiliza para compras más complejas, mientras que una RFQ se utiliza …" at bounding box center [272, 57] width 232 height 24
copy font "Una RFP se utiliza para compras más complejas, mientras que una RFQ se utiliza …"
click at [290, 243] on button "Próximo" at bounding box center [272, 252] width 64 height 18
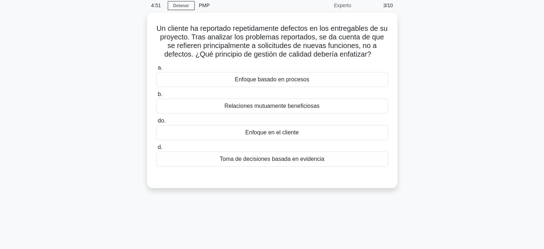
scroll to position [21, 0]
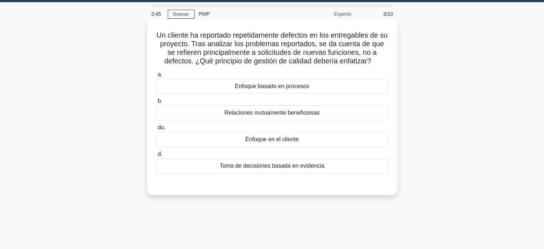
click at [323, 168] on div "Toma de decisiones basada en evidencia" at bounding box center [272, 165] width 232 height 15
click at [156, 156] on input "d. Toma de decisiones basada en evidencia" at bounding box center [156, 154] width 0 height 5
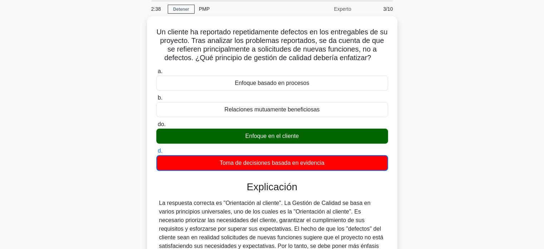
scroll to position [27, 0]
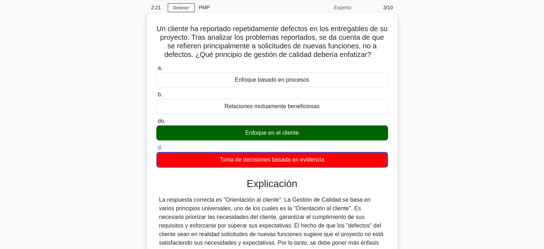
click at [341, 222] on font "La respuesta correcta es "Orientación al cliente". La Gestión de Calidad se bas…" at bounding box center [271, 225] width 224 height 58
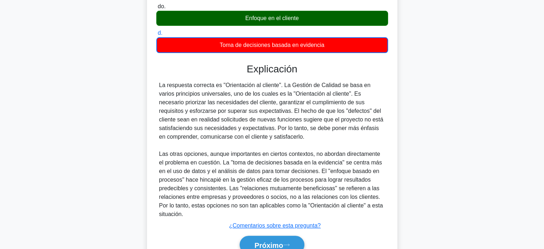
scroll to position [156, 0]
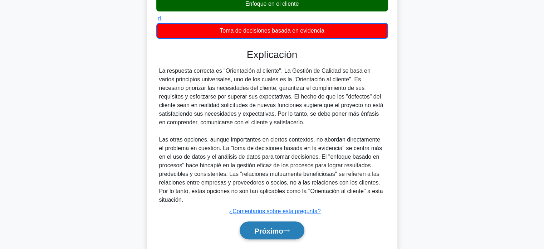
click at [263, 229] on font "Próximo" at bounding box center [268, 230] width 29 height 8
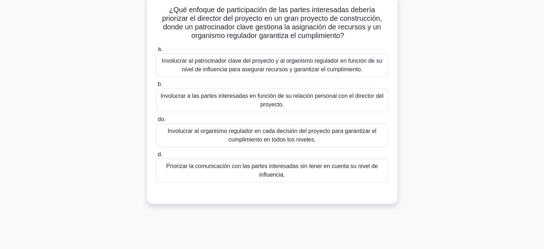
scroll to position [47, 0]
click at [299, 66] on font "Involucrar al patrocinador clave del proyecto y al organismo regulador en funci…" at bounding box center [272, 64] width 220 height 15
click at [156, 51] on input "a. Involucrar al patrocinador clave del proyecto y al organismo regulador en fu…" at bounding box center [156, 48] width 0 height 5
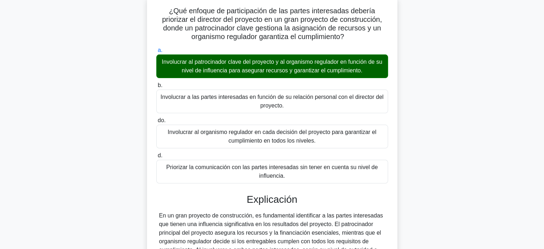
scroll to position [138, 0]
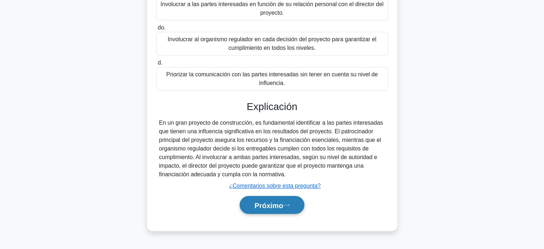
click at [275, 205] on font "Próximo" at bounding box center [268, 205] width 29 height 8
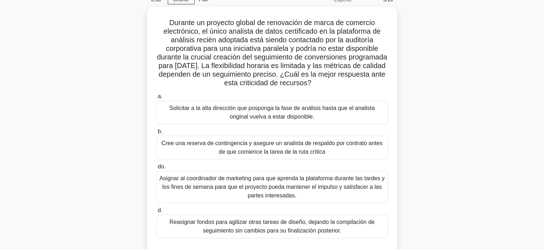
scroll to position [36, 0]
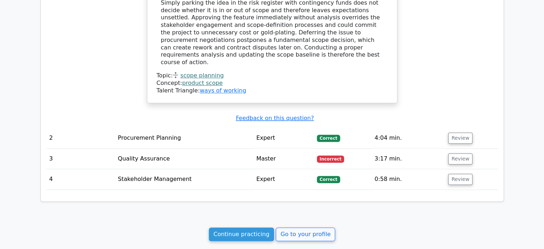
scroll to position [773, 0]
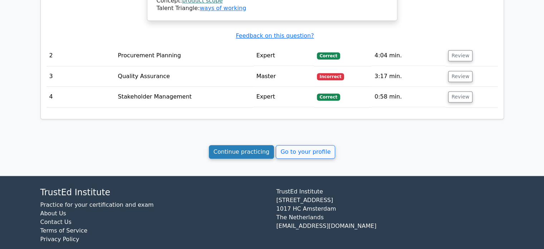
click at [254, 145] on link "Continue practicing" at bounding box center [241, 152] width 65 height 14
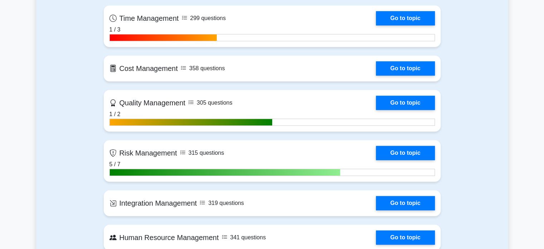
scroll to position [402, 0]
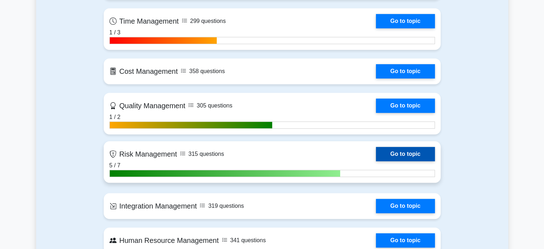
click at [394, 152] on link "Go to topic" at bounding box center [405, 154] width 59 height 14
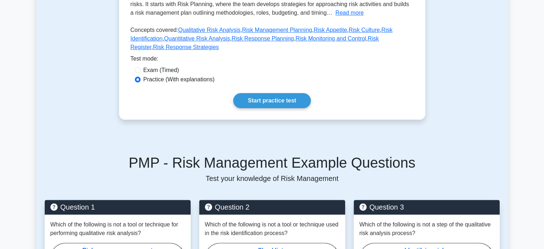
scroll to position [176, 0]
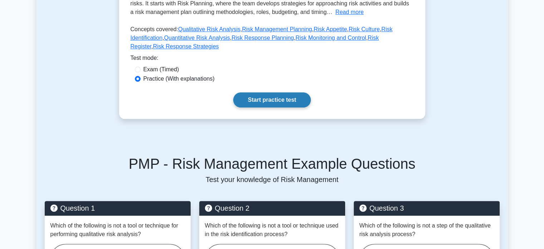
click at [270, 92] on link "Start practice test" at bounding box center [272, 99] width 78 height 15
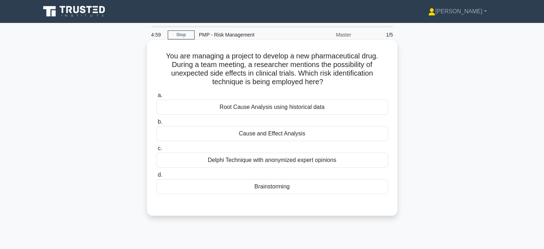
click at [353, 85] on h5 "You are managing a project to develop a new pharmaceutical drug. During a team …" at bounding box center [272, 69] width 233 height 35
click at [354, 85] on h5 "You are managing a project to develop a new pharmaceutical drug. During a team …" at bounding box center [272, 69] width 233 height 35
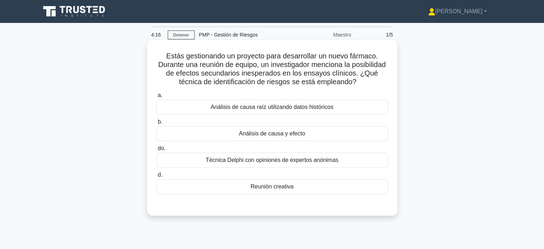
click at [283, 136] on font "Análisis de causa y efecto" at bounding box center [272, 133] width 66 height 6
click at [156, 124] on input "b. Análisis de causa y efecto" at bounding box center [156, 121] width 0 height 5
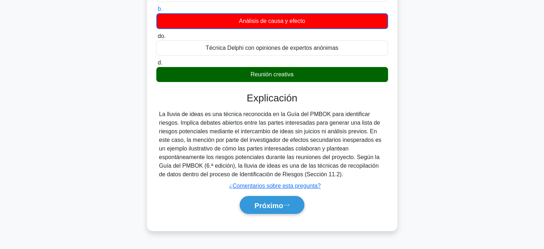
scroll to position [114, 0]
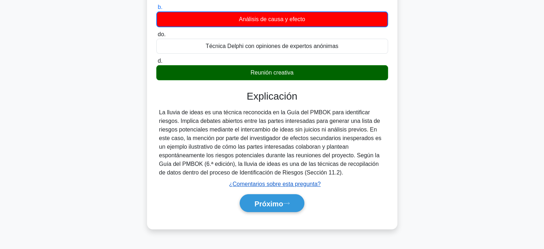
click at [265, 186] on font "¿Comentarios sobre esta pregunta?" at bounding box center [275, 184] width 92 height 6
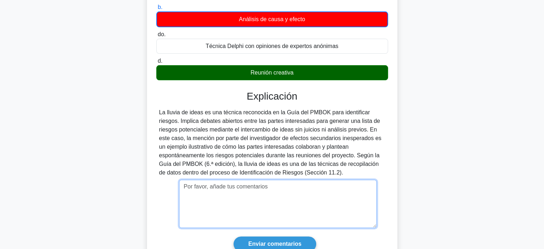
drag, startPoint x: 278, startPoint y: 189, endPoint x: 166, endPoint y: 189, distance: 111.6
click at [166, 189] on div "Enviar comentarios ¿Comentarios sobre esta pregunta?" at bounding box center [275, 216] width 232 height 72
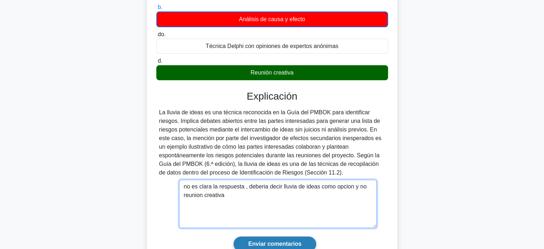
type textarea "no es clara la respuesta , deberia decir lluvia de ideas como opcion y no reuni…"
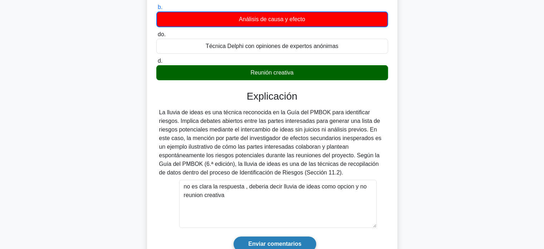
click at [284, 239] on input "Enviar comentarios" at bounding box center [275, 243] width 83 height 15
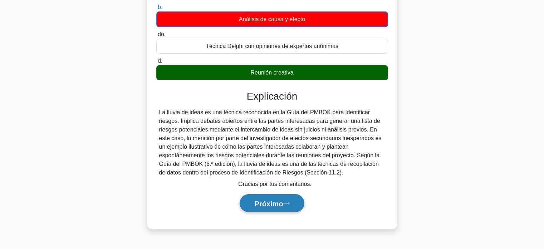
click at [287, 198] on button "Próximo" at bounding box center [272, 203] width 64 height 18
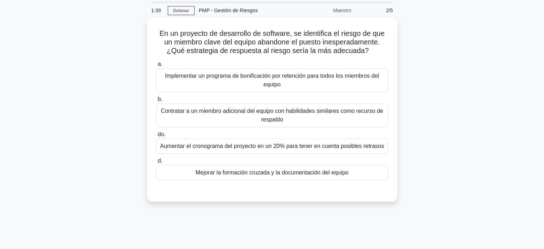
scroll to position [23, 0]
click at [257, 173] on font "Mejorar la formación cruzada y la documentación del equipo" at bounding box center [272, 171] width 153 height 6
click at [156, 162] on input "d. Mejorar la formación cruzada y la documentación del equipo" at bounding box center [156, 160] width 0 height 5
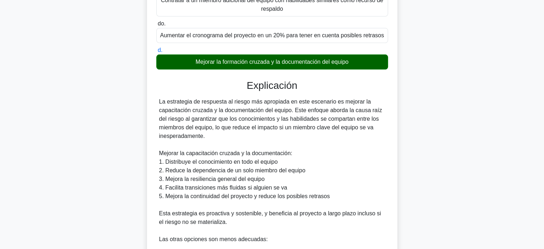
scroll to position [270, 0]
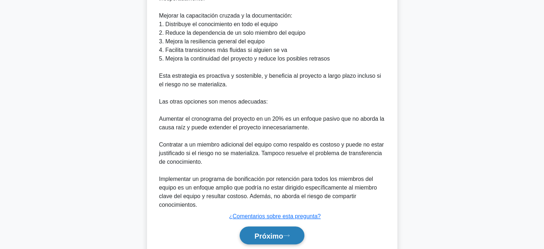
click at [279, 235] on font "Próximo" at bounding box center [268, 235] width 29 height 8
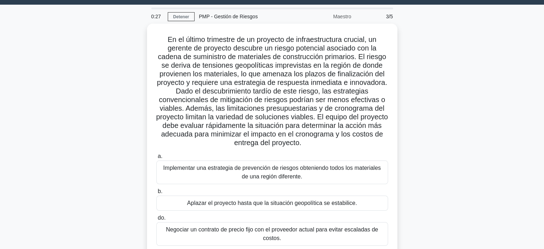
scroll to position [26, 0]
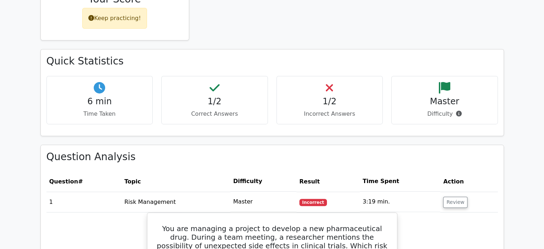
scroll to position [602, 0]
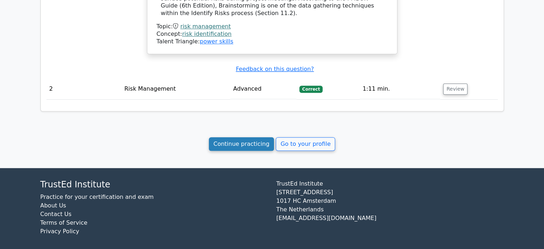
click at [241, 137] on link "Continue practicing" at bounding box center [241, 144] width 65 height 14
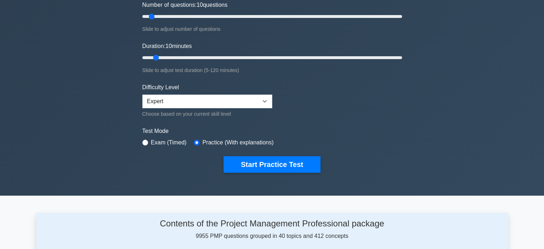
scroll to position [106, 0]
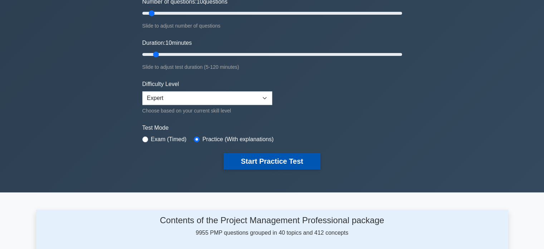
click at [265, 153] on button "Start Practice Test" at bounding box center [272, 161] width 97 height 16
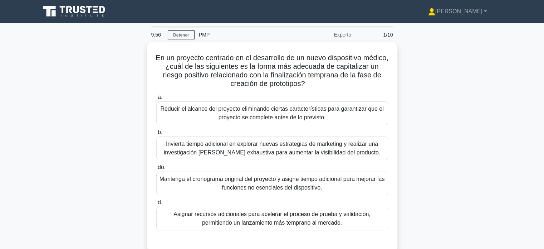
click at [411, 168] on div "En un proyecto centrado en el desarrollo de un nuevo dispositivo médico, ¿cuál …" at bounding box center [272, 151] width 472 height 218
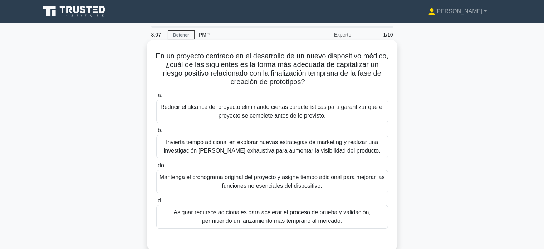
click at [327, 151] on font "Invierta tiempo adicional en explorar nuevas estrategias de marketing y realiza…" at bounding box center [272, 146] width 217 height 15
click at [156, 133] on input "b. Invierta tiempo adicional en explorar nuevas estrategias de marketing y real…" at bounding box center [156, 130] width 0 height 5
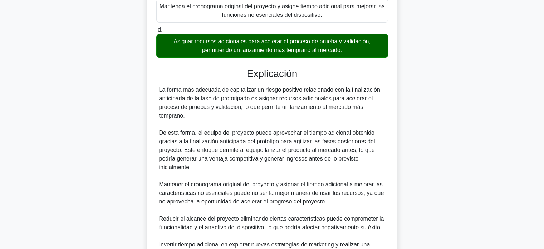
scroll to position [262, 0]
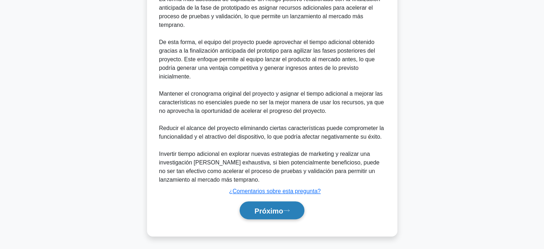
click at [266, 213] on font "Próximo" at bounding box center [268, 210] width 29 height 8
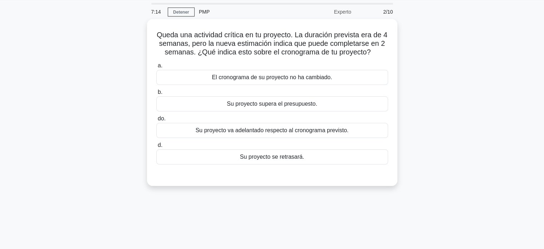
scroll to position [24, 0]
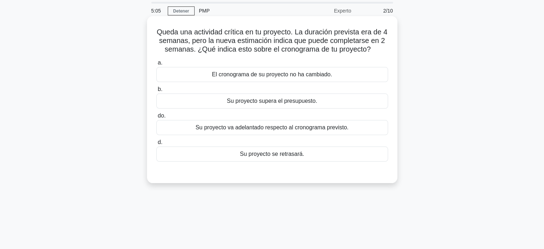
click at [323, 126] on font "Su proyecto va adelantado respecto al cronograma previsto." at bounding box center [272, 127] width 153 height 6
click at [156, 118] on input "do. Su proyecto va adelantado respecto al cronograma previsto." at bounding box center [156, 115] width 0 height 5
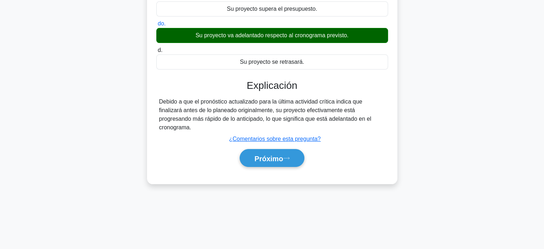
scroll to position [129, 0]
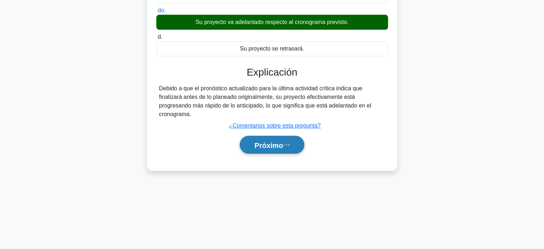
click at [274, 142] on font "Próximo" at bounding box center [268, 145] width 29 height 8
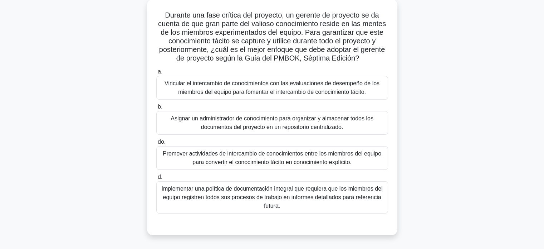
scroll to position [34, 0]
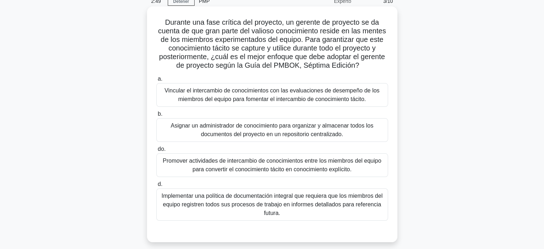
click at [244, 204] on font "Implementar una política de documentación integral que requiera que los miembro…" at bounding box center [271, 203] width 221 height 23
click at [156, 186] on input "d. Implementar una política de documentación integral que requiera que los miem…" at bounding box center [156, 184] width 0 height 5
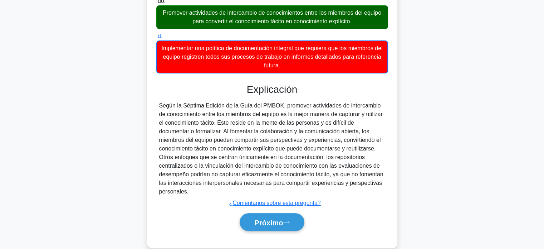
scroll to position [193, 0]
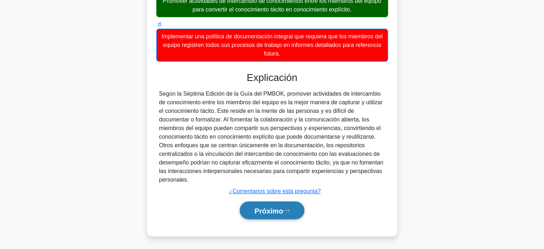
click at [264, 217] on button "Próximo" at bounding box center [272, 210] width 64 height 18
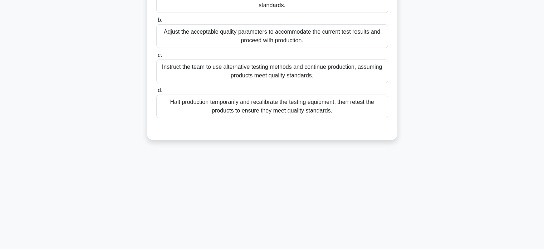
scroll to position [138, 0]
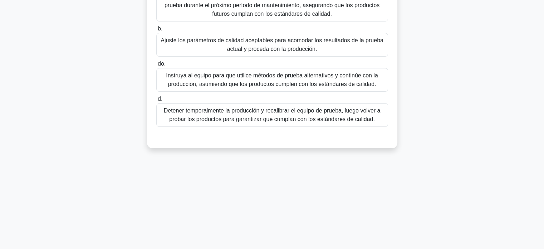
drag, startPoint x: 543, startPoint y: 139, endPoint x: 547, endPoint y: 73, distance: 66.3
drag, startPoint x: 547, startPoint y: 73, endPoint x: 533, endPoint y: 34, distance: 41.0
click at [533, 34] on main "2:32 Detener PMP Experto 4/10 Al gestionar un proyecto de fabricación, descubre…" at bounding box center [272, 66] width 544 height 363
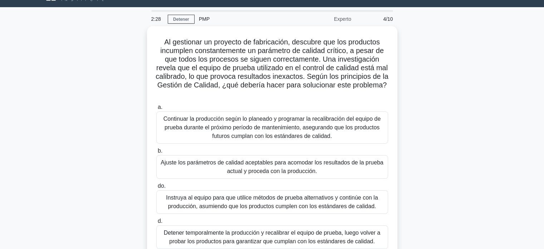
scroll to position [16, 0]
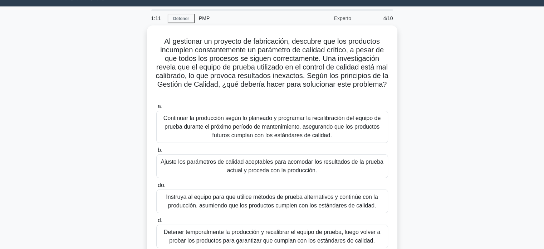
click at [449, 205] on div "Al gestionar un proyecto de fabricación, descubre que los productos incumplen c…" at bounding box center [272, 151] width 472 height 253
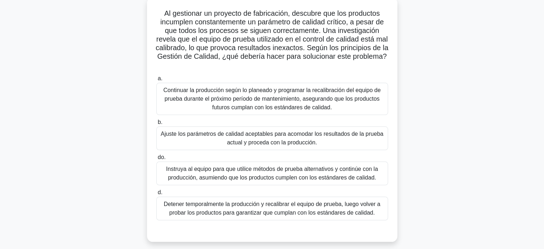
scroll to position [45, 0]
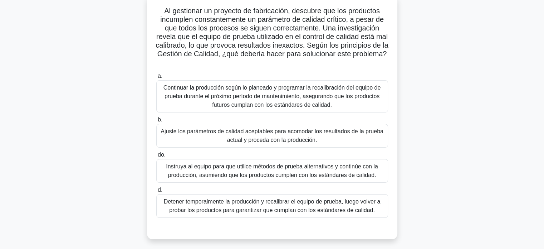
click at [301, 207] on font "Detener temporalmente la producción y recalibrar el equipo de prueba, luego vol…" at bounding box center [272, 205] width 217 height 15
click at [156, 192] on input "d. Detener temporalmente la producción y recalibrar el equipo de prueba, luego …" at bounding box center [156, 189] width 0 height 5
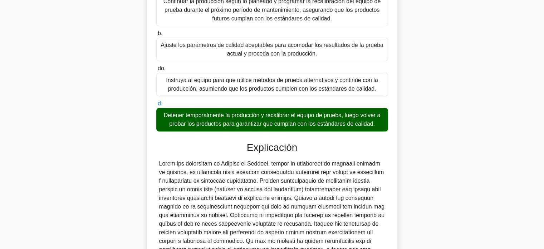
scroll to position [134, 0]
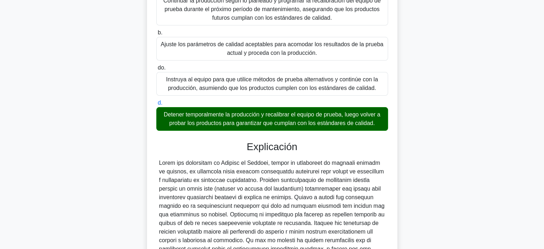
click at [484, 171] on div "Al gestionar un proyecto de fabricación, descubre que los productos incumplen c…" at bounding box center [272, 119] width 472 height 423
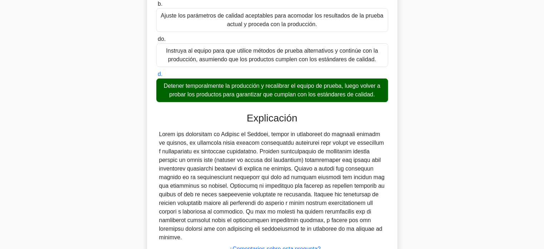
scroll to position [210, 0]
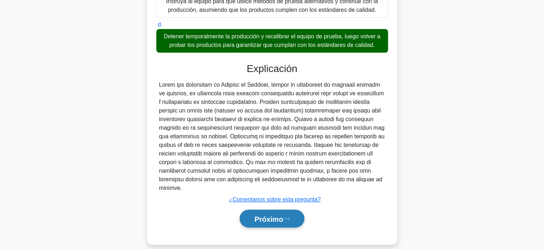
click at [268, 215] on button "Próximo" at bounding box center [272, 218] width 64 height 18
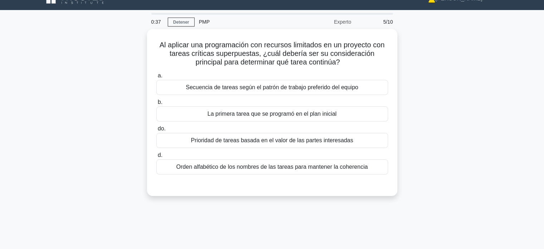
scroll to position [0, 0]
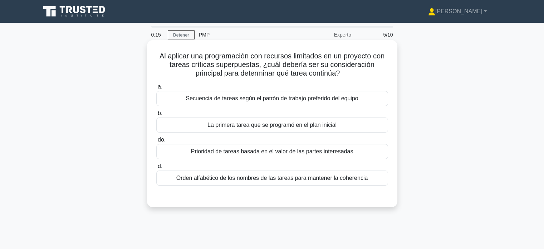
click at [304, 150] on font "Prioridad de tareas basada en el valor de las partes interesadas" at bounding box center [272, 151] width 162 height 6
click at [156, 142] on input "do. Prioridad de tareas basada en el valor de las partes interesadas" at bounding box center [156, 139] width 0 height 5
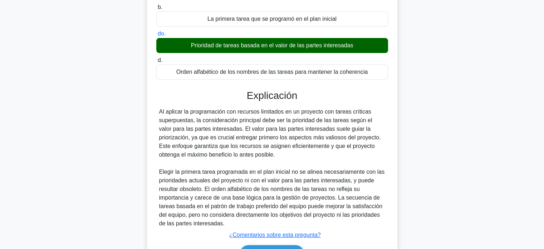
scroll to position [150, 0]
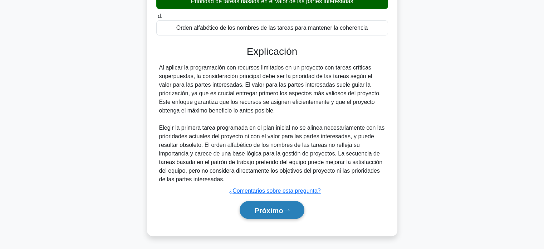
click at [266, 209] on font "Próximo" at bounding box center [268, 210] width 29 height 8
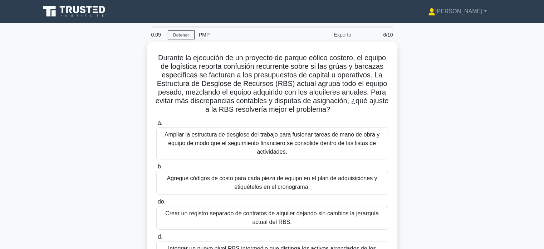
scroll to position [0, 0]
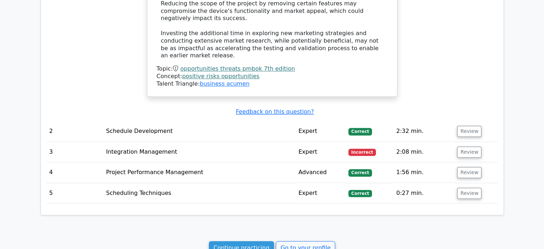
scroll to position [784, 0]
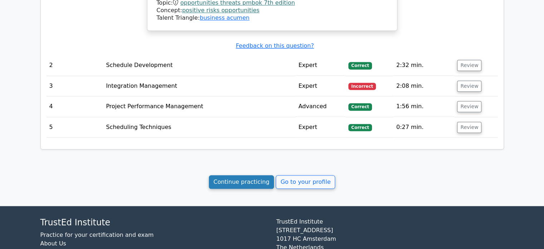
click at [248, 175] on link "Continue practicing" at bounding box center [241, 182] width 65 height 14
